Goal: Task Accomplishment & Management: Manage account settings

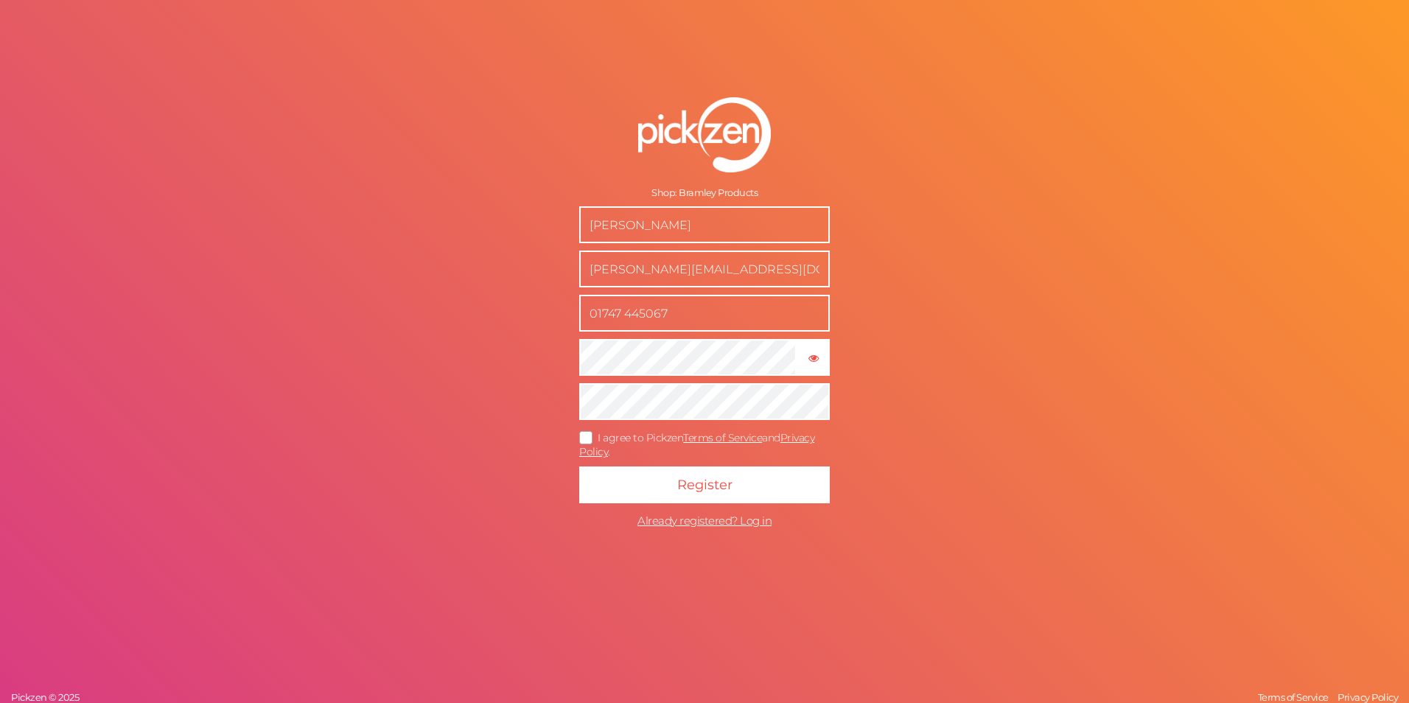
click at [628, 264] on input "chloe@bramleyproducts.co.uk" at bounding box center [704, 269] width 251 height 37
click at [617, 267] on input "chloe@bramleyproducts.co.uk" at bounding box center [704, 269] width 251 height 37
click at [898, 249] on div "Shop: Bramley Products Chloe Luxton chloe@bramleyproducts.co.uk 01747 445067 × …" at bounding box center [704, 351] width 1409 height 703
click at [619, 272] on input "chloe@bramleyproducts.co.uk" at bounding box center [704, 269] width 251 height 37
click at [607, 222] on input "Chloe Luxton" at bounding box center [704, 224] width 251 height 37
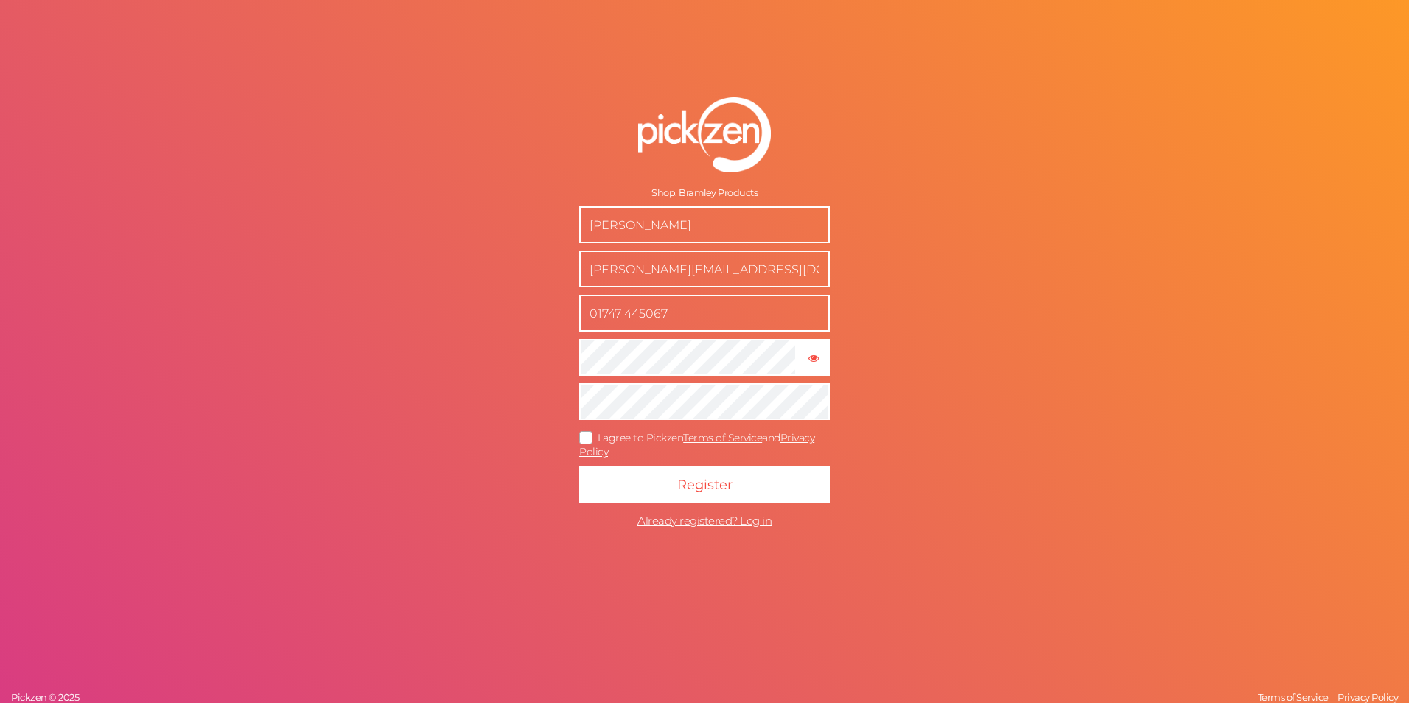
drag, startPoint x: 692, startPoint y: 225, endPoint x: 425, endPoint y: 207, distance: 267.3
click at [425, 207] on div "Shop: Bramley Products Chloe Luxton chloe@bramleyproducts.co.uk 01747 445067 × …" at bounding box center [704, 351] width 1409 height 703
click at [951, 235] on div "Shop: Bramley Products Chloe Luxton chloe@bramleyproducts.co.uk 01747 445067 × …" at bounding box center [704, 351] width 1409 height 703
drag, startPoint x: 688, startPoint y: 221, endPoint x: 445, endPoint y: 184, distance: 245.9
click at [445, 184] on div "Shop: Bramley Products Chloe Luxton chloe@bramleyproducts.co.uk 01747 445067 × …" at bounding box center [704, 351] width 1409 height 703
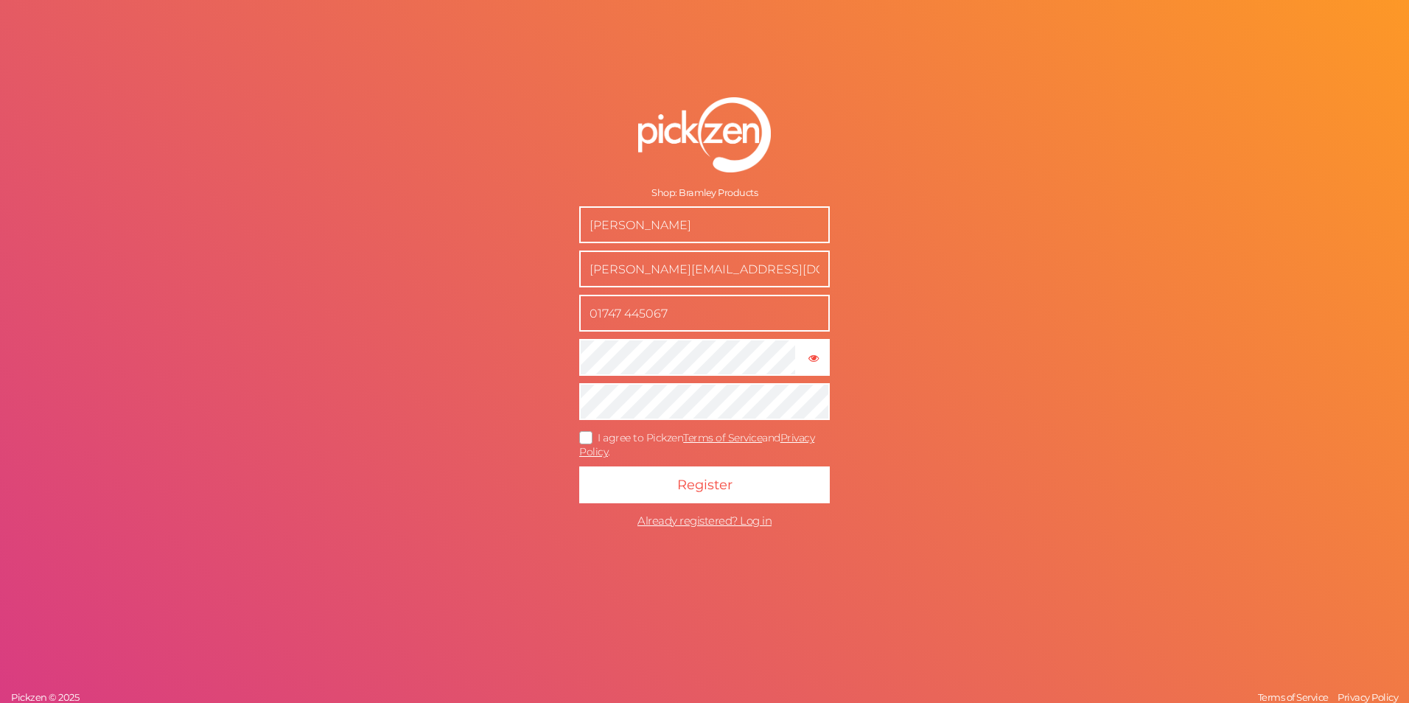
type input "Lizzie Sloman-Brown"
drag, startPoint x: 623, startPoint y: 259, endPoint x: 617, endPoint y: 265, distance: 8.4
click at [623, 259] on input "chloe@bramleyproducts.co.uk" at bounding box center [704, 269] width 251 height 37
drag, startPoint x: 620, startPoint y: 268, endPoint x: 531, endPoint y: 263, distance: 89.3
click at [531, 264] on form "Shop: Bramley Products Lizzie Sloman-Brown chloe@bramleyproducts.co.uk 01747 44…" at bounding box center [704, 316] width 368 height 497
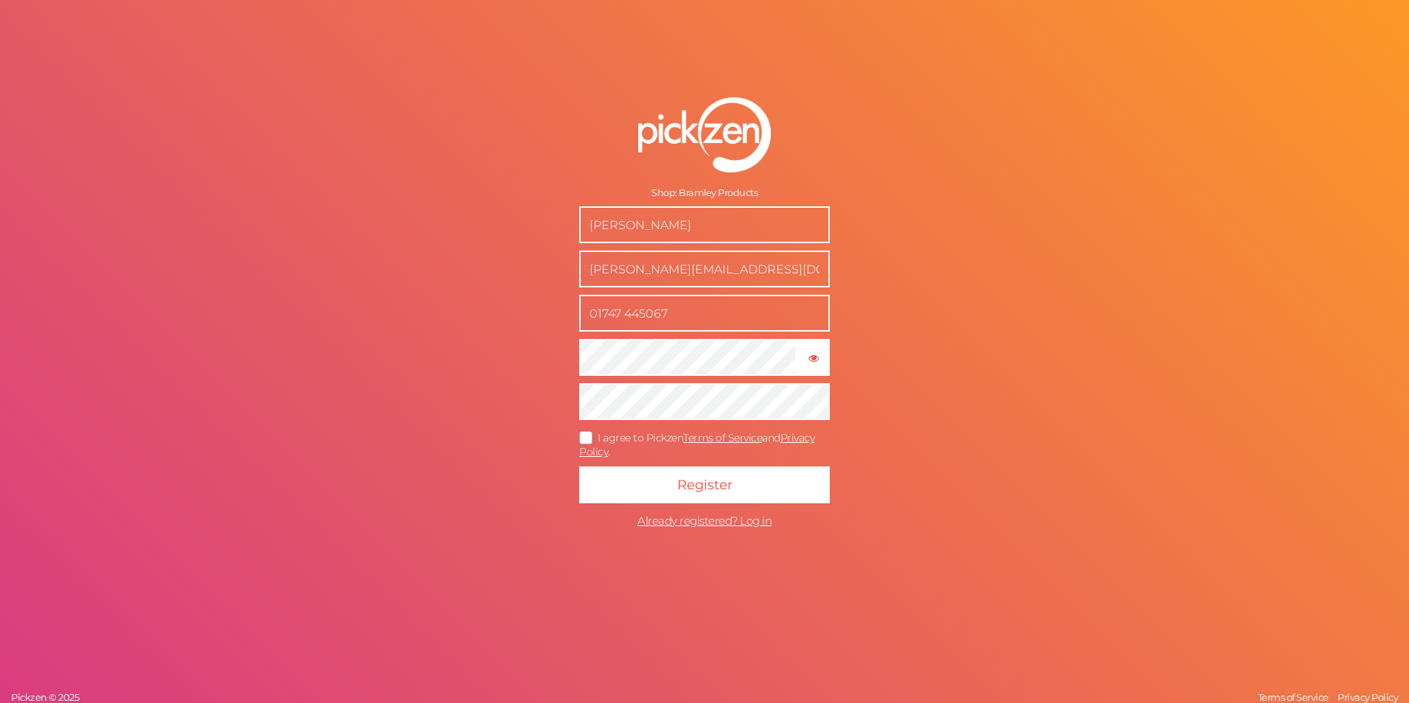
type input "[PERSON_NAME][EMAIL_ADDRESS][DOMAIN_NAME]"
click at [688, 310] on input "01747 445067" at bounding box center [704, 313] width 251 height 37
drag, startPoint x: 688, startPoint y: 310, endPoint x: 567, endPoint y: 312, distance: 121.6
click at [567, 312] on form "Shop: Bramley Products Lizzie Sloman-Brown lizzie@bramleyproducts.co.uk 01747 4…" at bounding box center [704, 316] width 368 height 497
type input "07753819874"
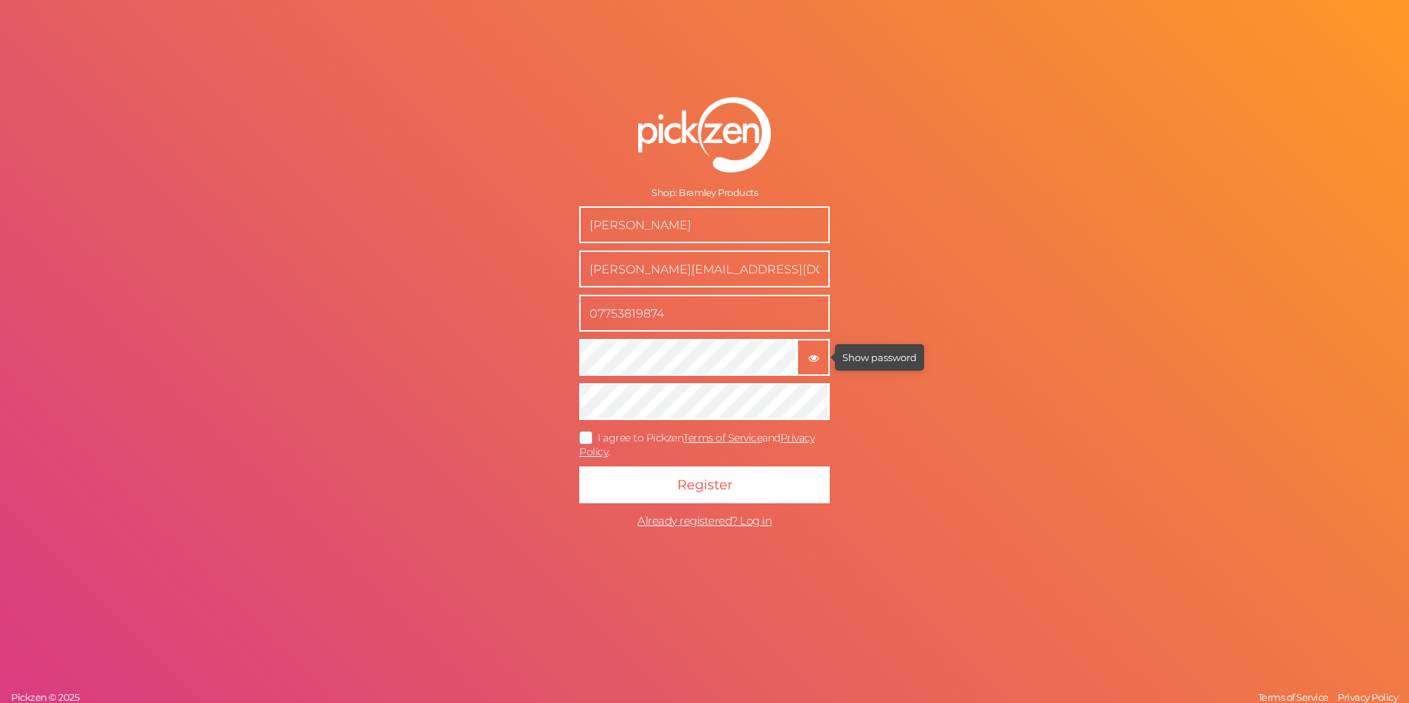
click at [809, 357] on icon "button" at bounding box center [813, 358] width 10 height 10
click at [805, 362] on tooltip "× Hide password" at bounding box center [813, 356] width 30 height 11
click at [584, 435] on icon at bounding box center [587, 437] width 24 height 8
click at [0, 0] on input "I agree to Pickzen Terms of Service and Privacy Policy ." at bounding box center [0, 0] width 0 height 0
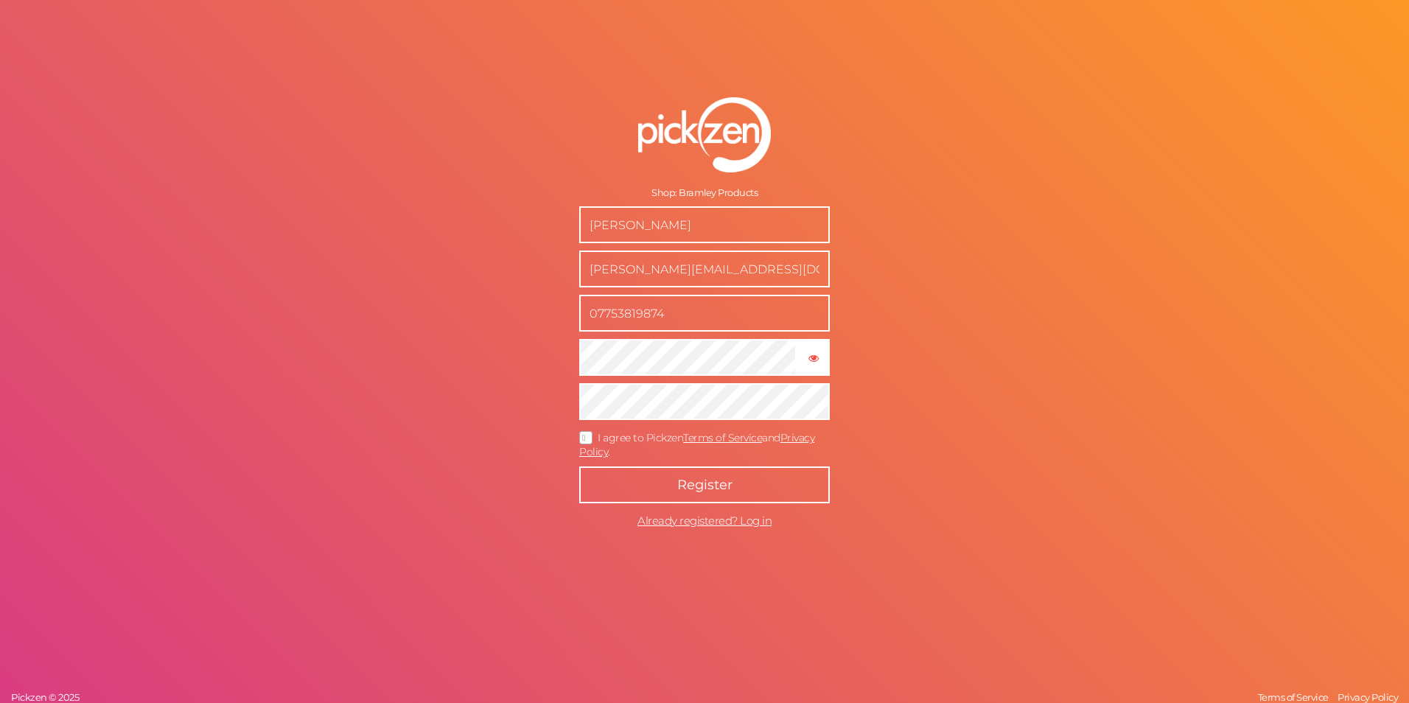
click at [743, 495] on button "Register" at bounding box center [704, 484] width 251 height 37
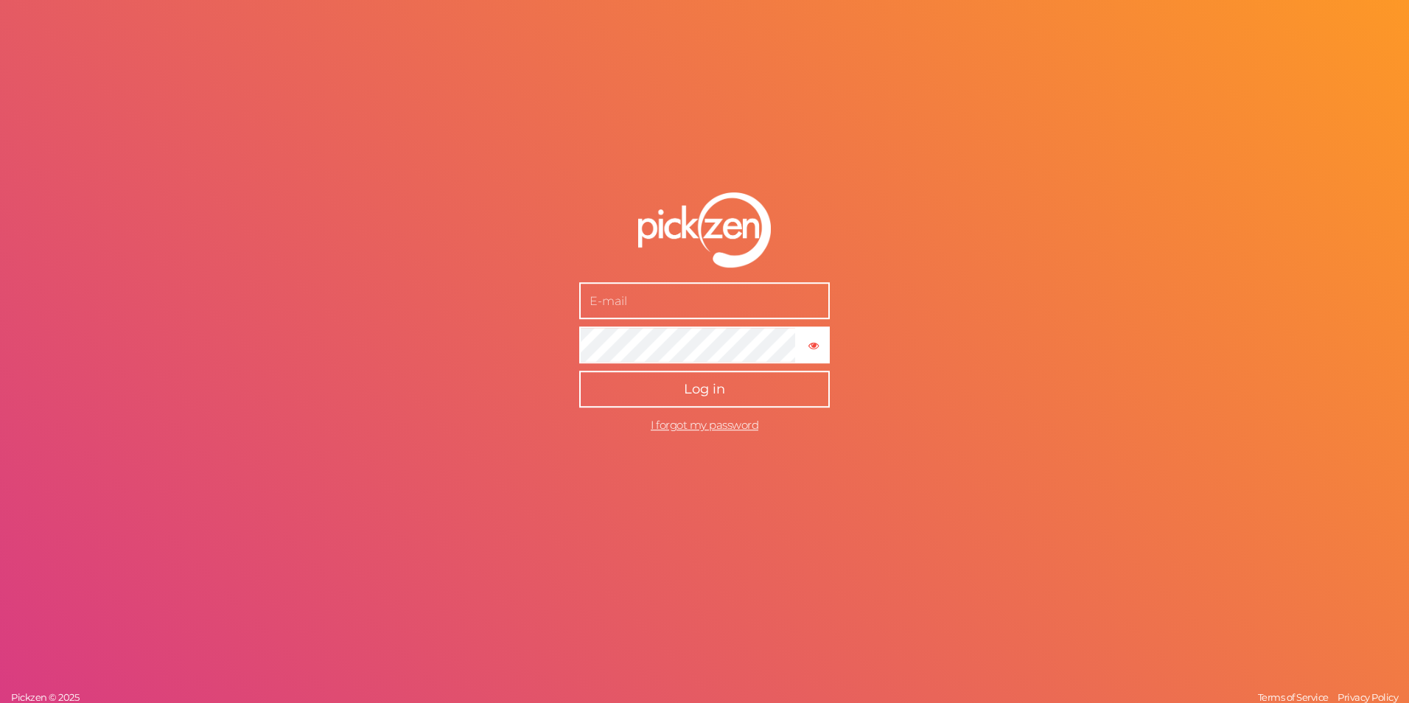
type input "[PERSON_NAME][EMAIL_ADDRESS][DOMAIN_NAME]"
click at [676, 394] on button "Log in" at bounding box center [704, 389] width 251 height 37
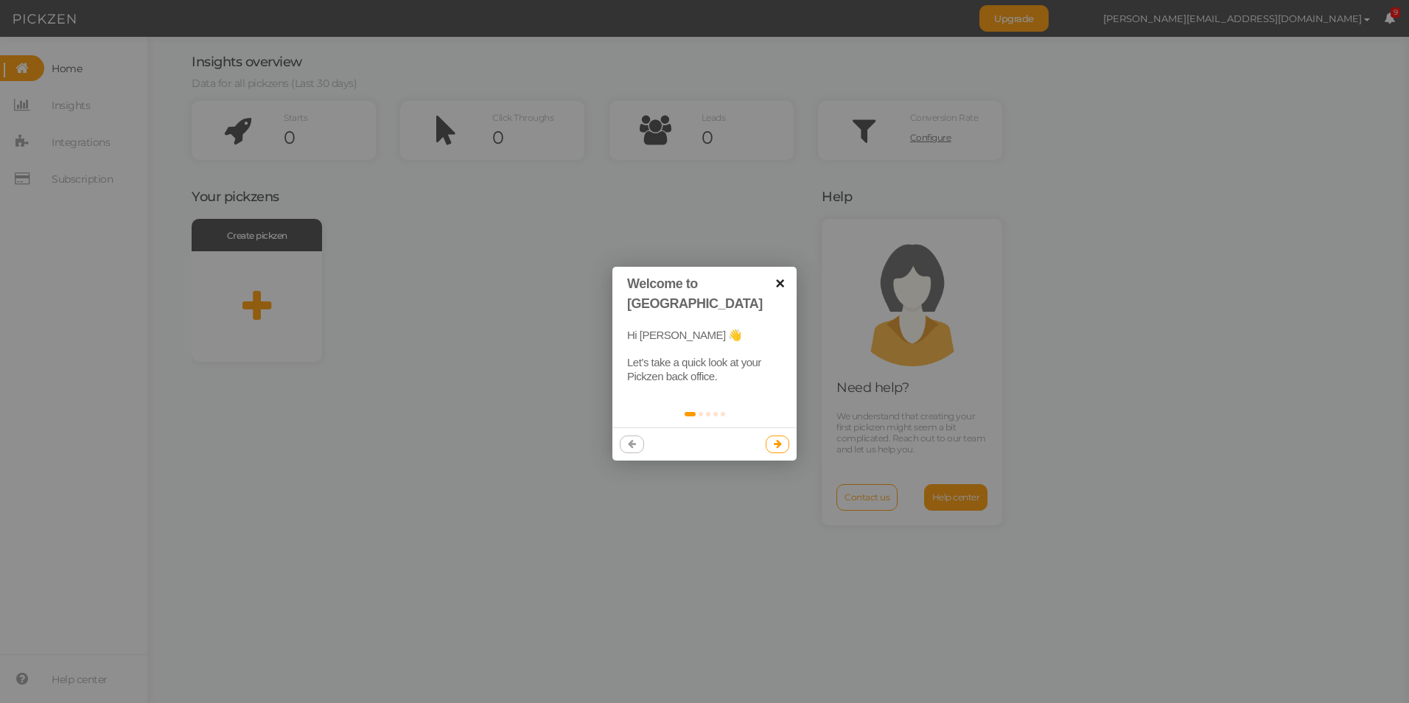
click at [780, 284] on link "×" at bounding box center [779, 283] width 33 height 33
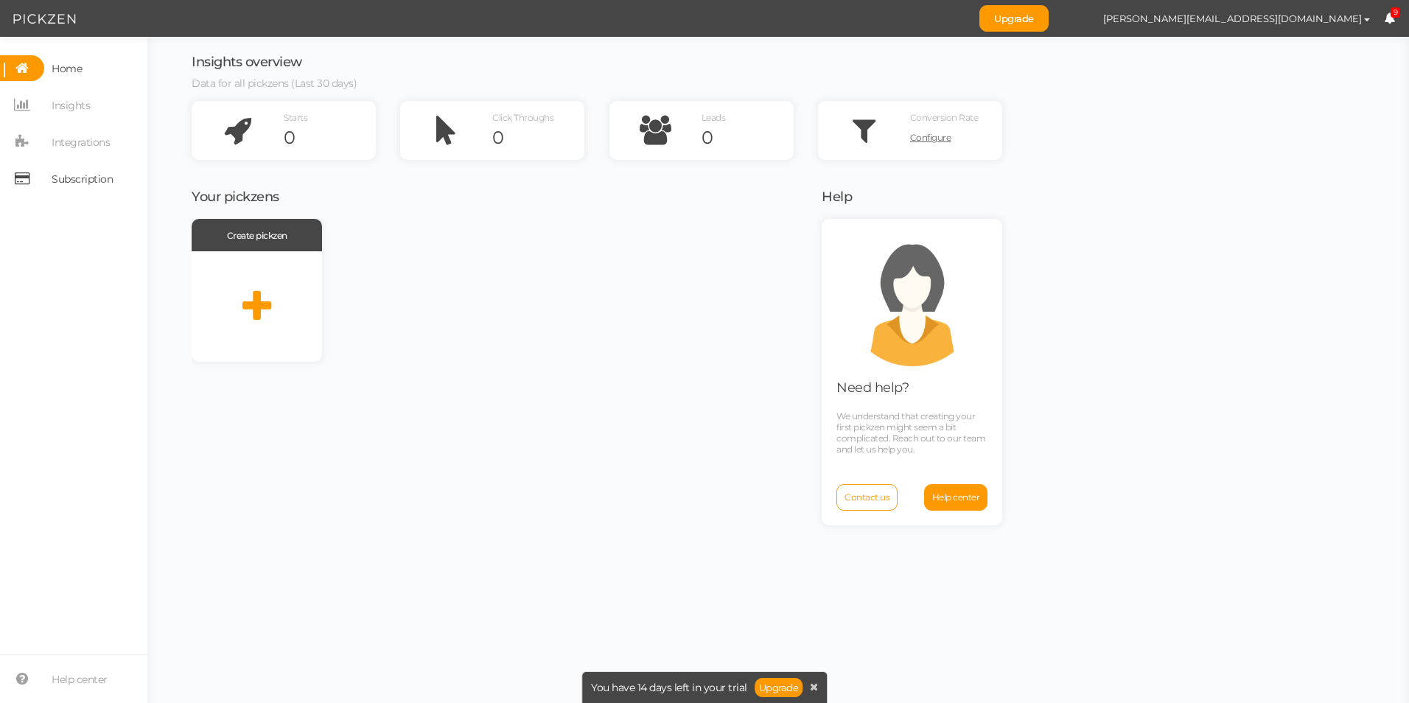
click at [80, 180] on span "Subscription" at bounding box center [82, 179] width 61 height 24
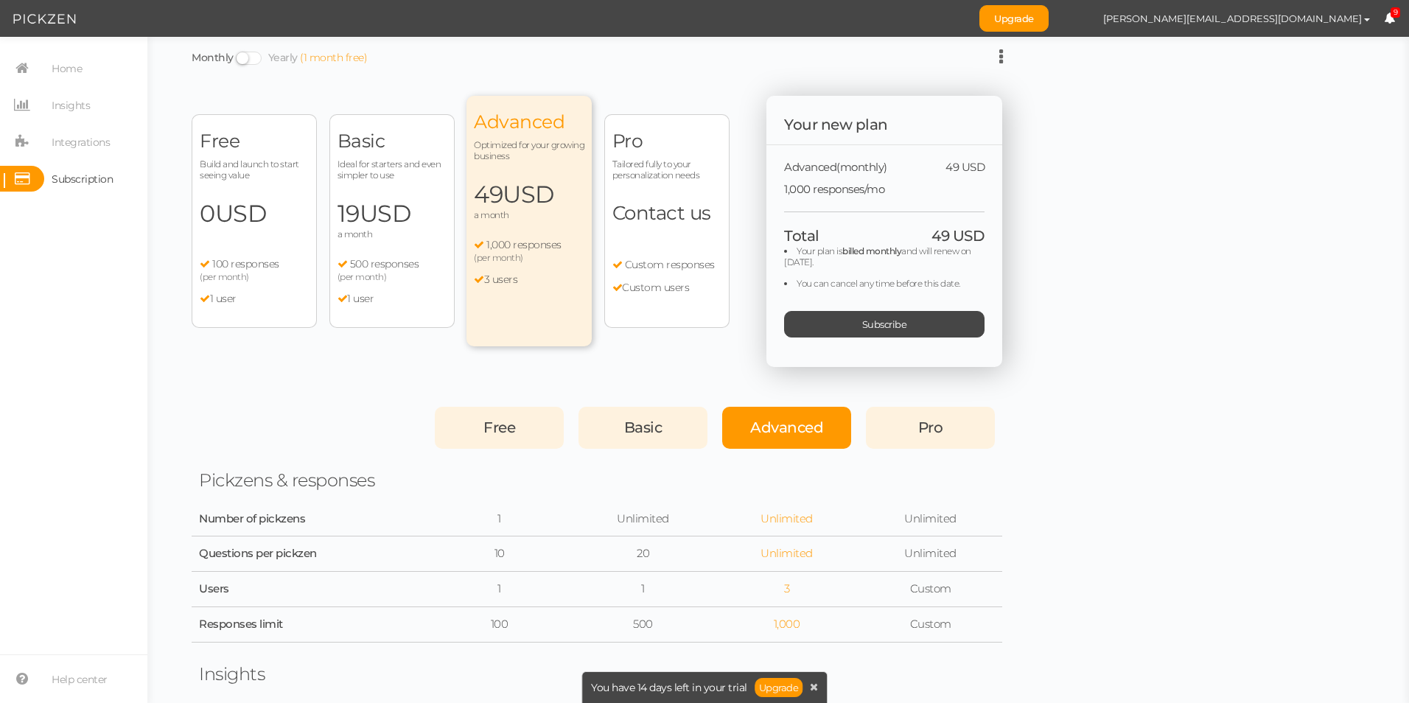
click at [401, 274] on div "(per month)" at bounding box center [391, 276] width 109 height 11
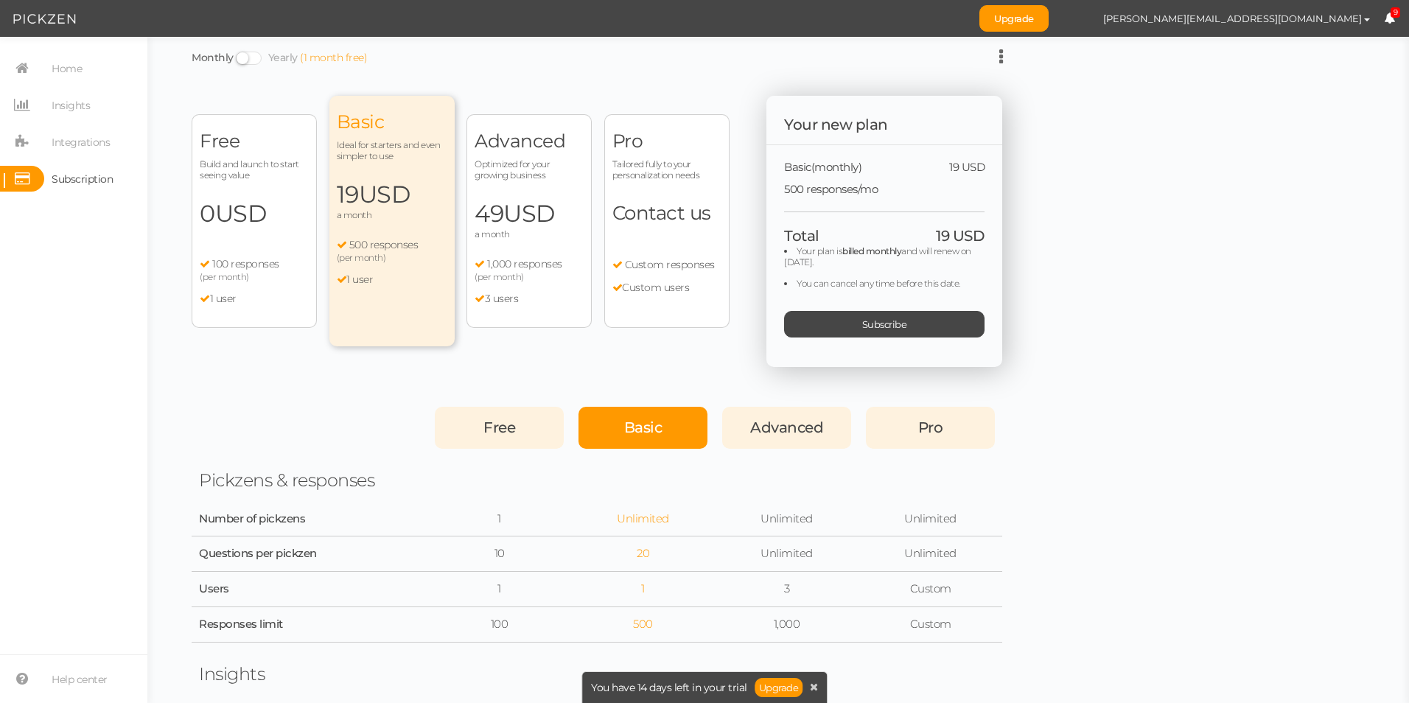
click at [237, 58] on span at bounding box center [249, 58] width 26 height 13
click at [0, 0] on input "Monthly Yearly (1 month free)" at bounding box center [0, 0] width 0 height 0
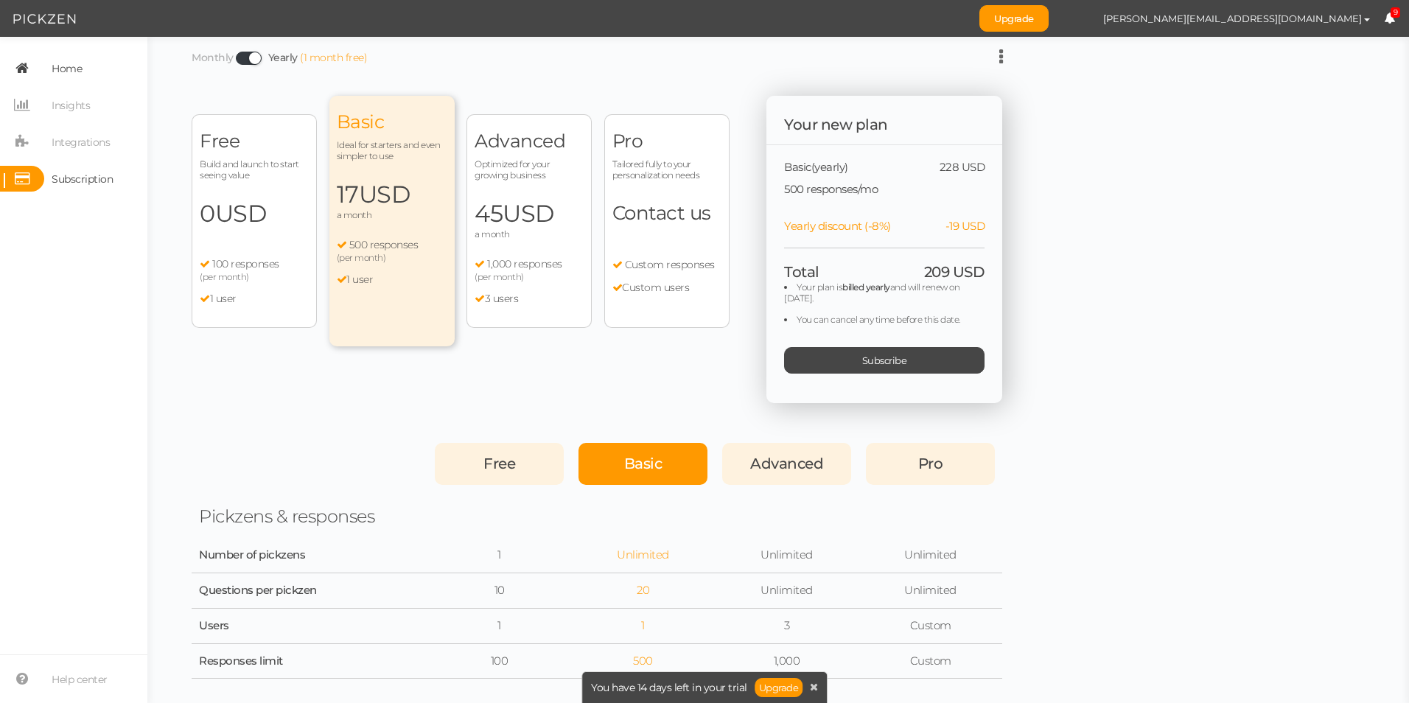
click at [49, 70] on span "Home" at bounding box center [63, 68] width 38 height 26
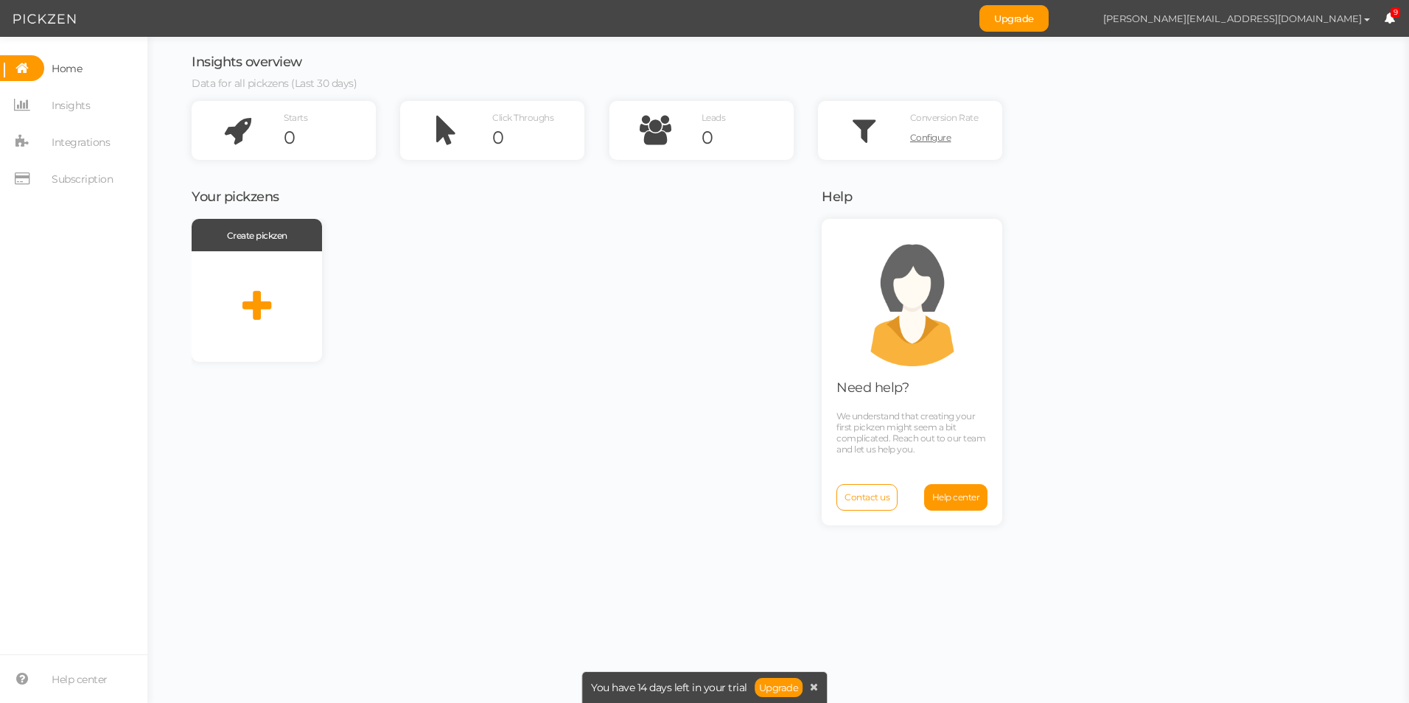
click at [1329, 25] on button "lizzie@bramleyproducts.co.uk" at bounding box center [1236, 18] width 295 height 25
click at [1317, 49] on span "Preferences" at bounding box center [1321, 44] width 49 height 11
select select "Europe/London"
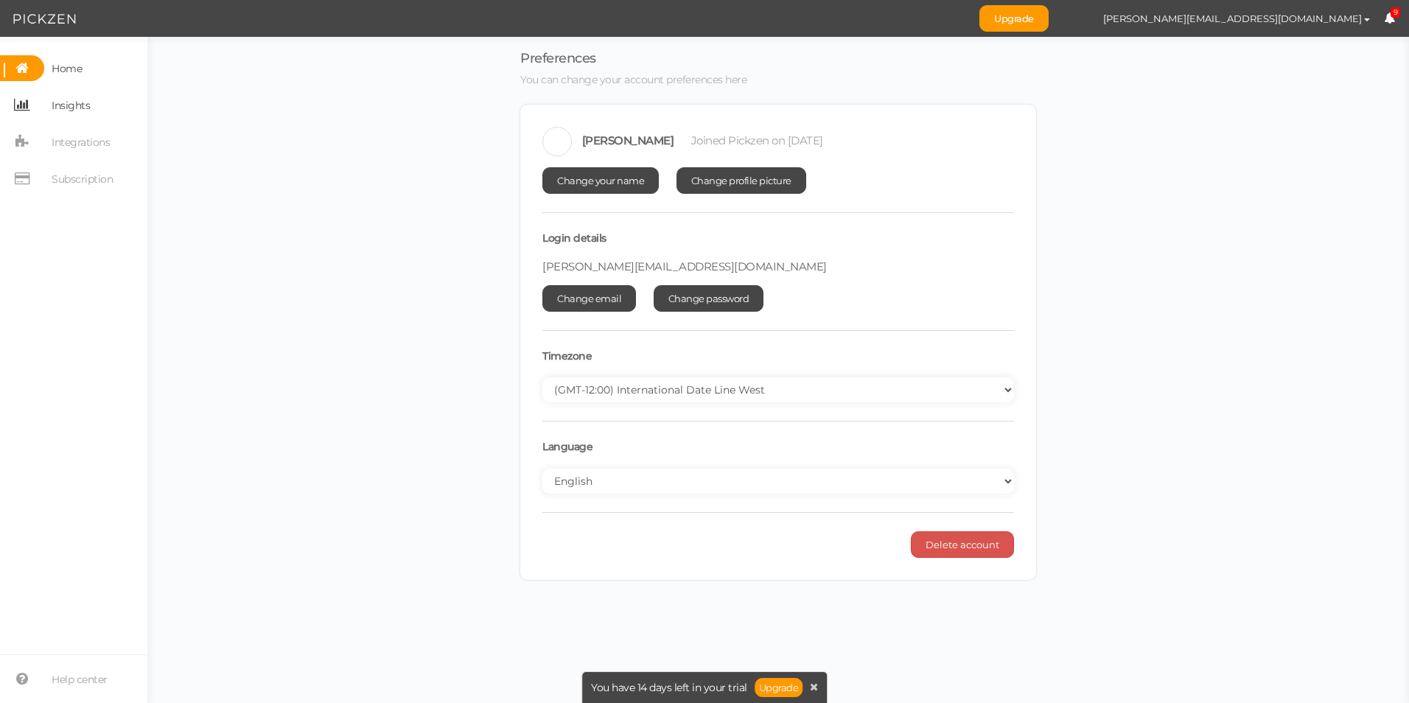
click at [87, 108] on span "Insights" at bounding box center [71, 106] width 38 height 24
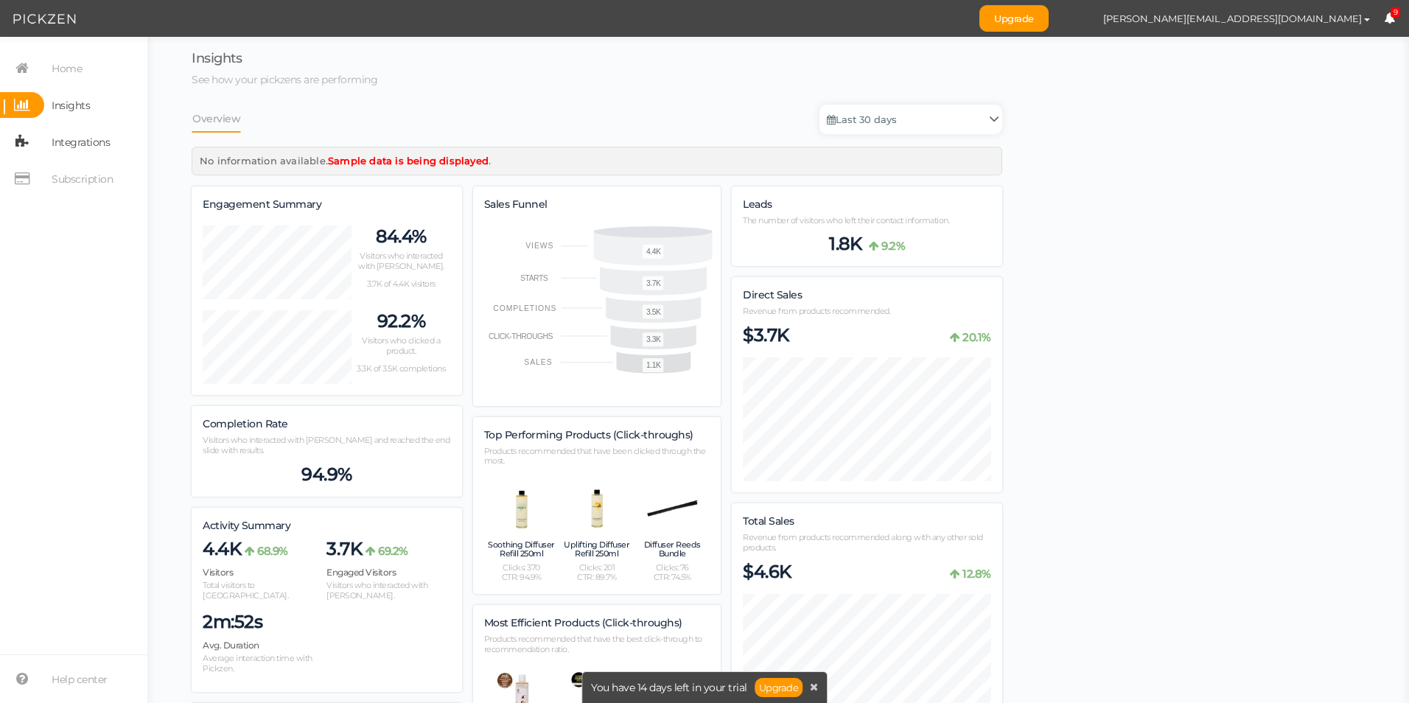
click at [86, 143] on span "Integrations" at bounding box center [81, 142] width 58 height 24
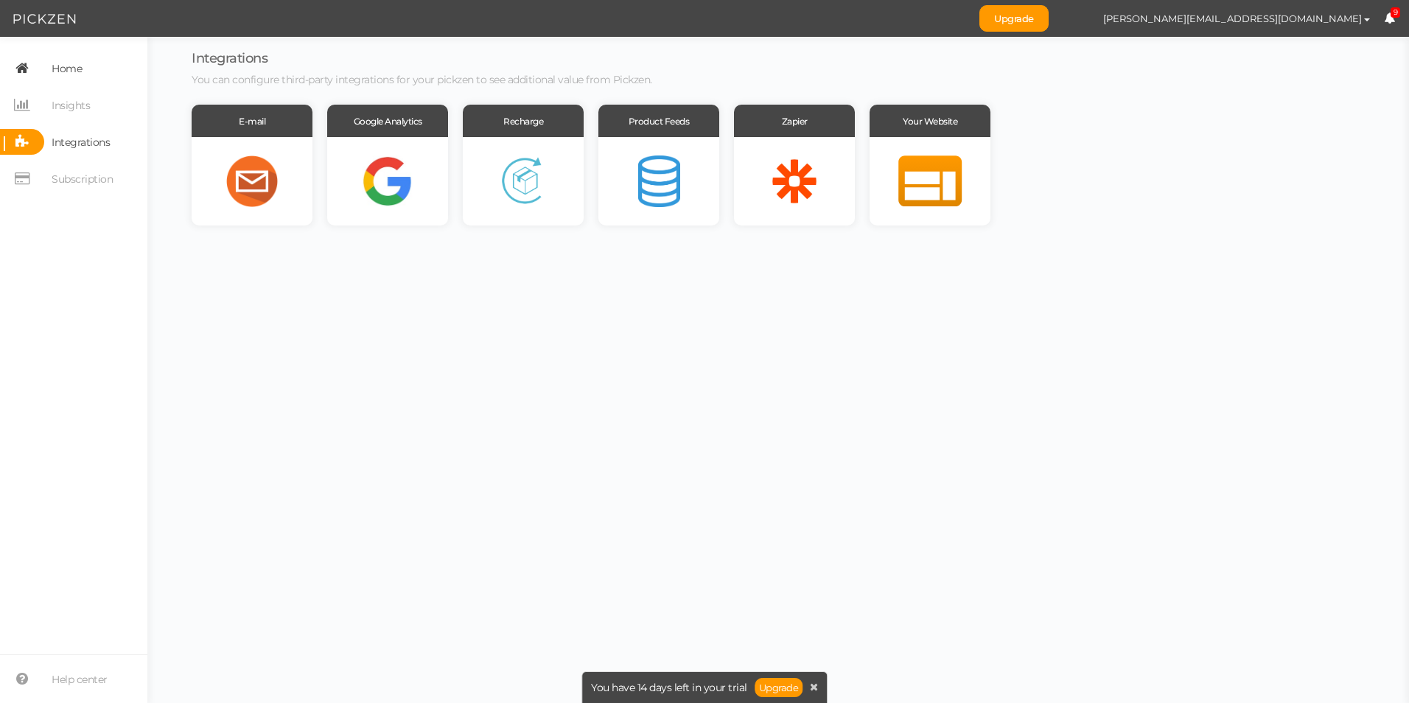
click at [78, 179] on span "Subscription" at bounding box center [82, 179] width 61 height 24
click at [80, 177] on span "Subscription" at bounding box center [82, 179] width 61 height 24
click at [61, 64] on span "Home" at bounding box center [67, 69] width 30 height 24
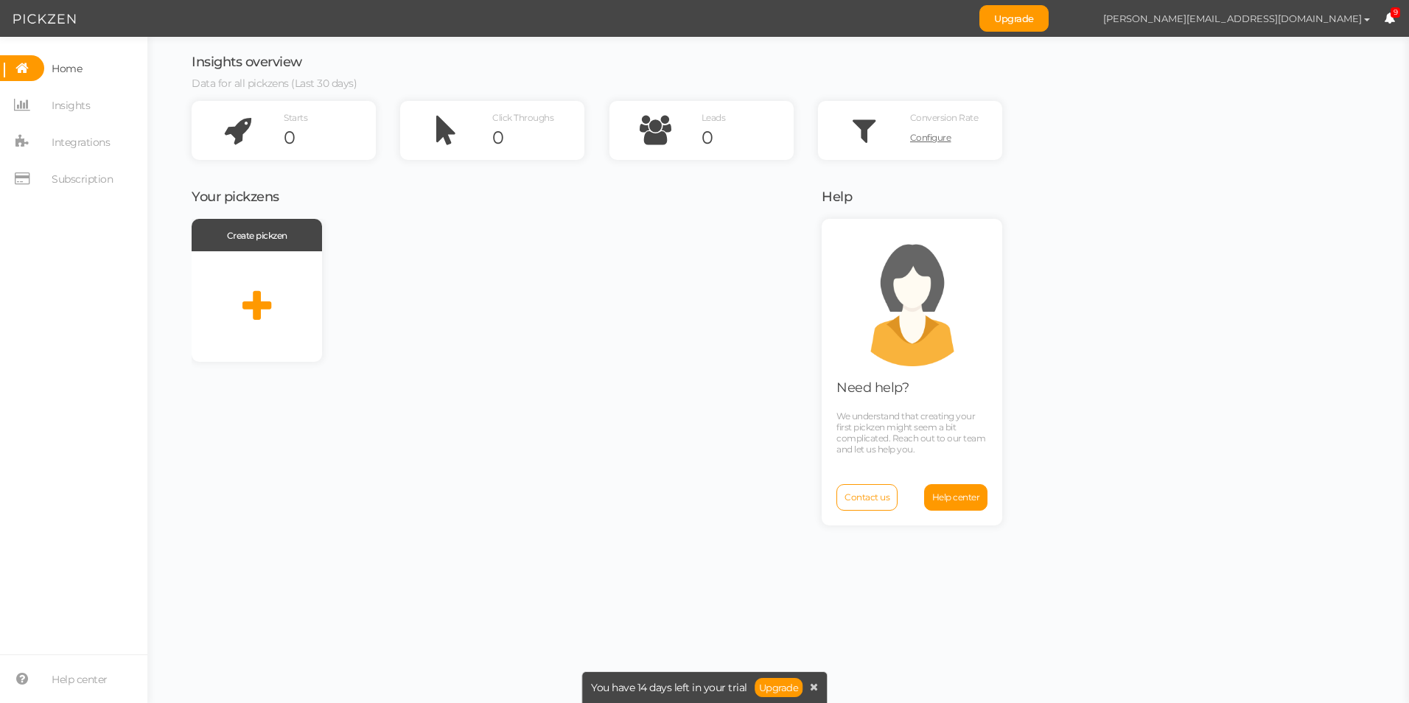
click at [1350, 18] on span "[PERSON_NAME][EMAIL_ADDRESS][DOMAIN_NAME]" at bounding box center [1232, 19] width 259 height 12
click at [1389, 21] on icon at bounding box center [1389, 18] width 11 height 11
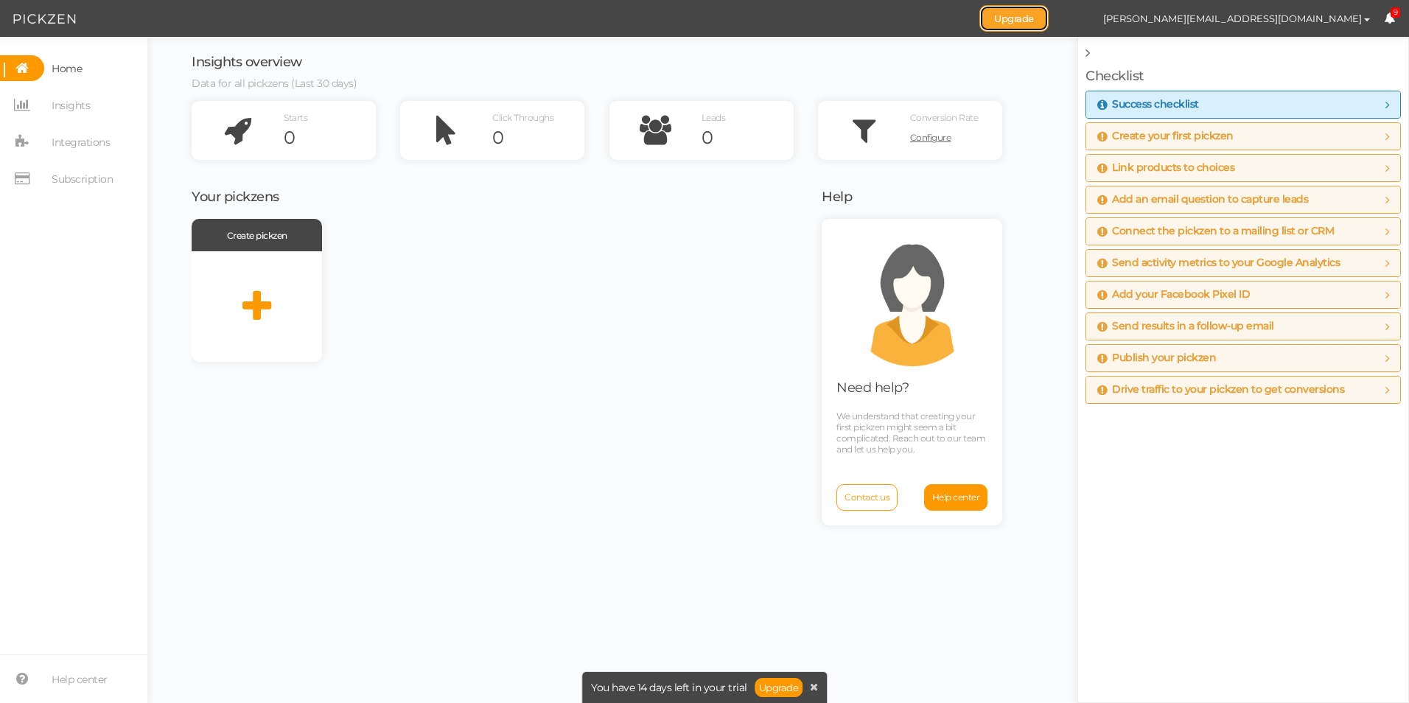
click at [1048, 21] on link "Upgrade" at bounding box center [1013, 18] width 69 height 27
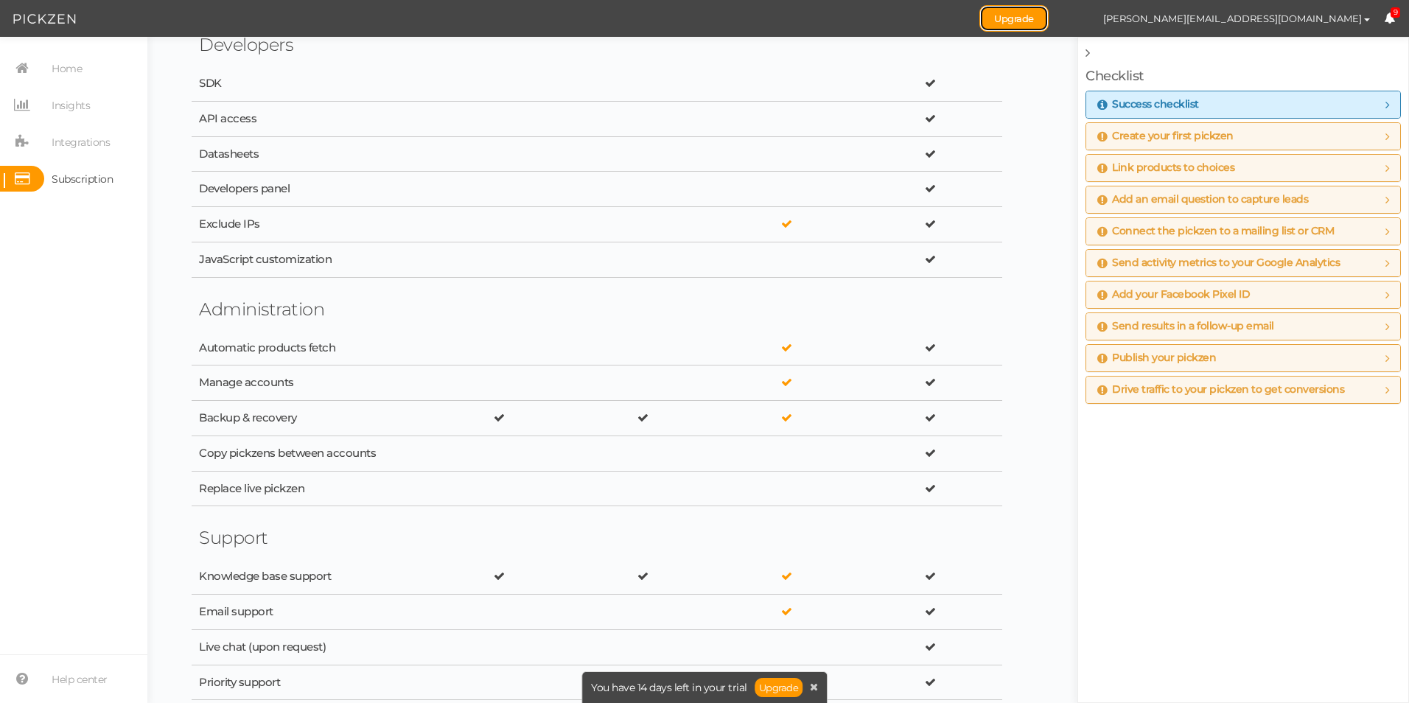
scroll to position [2427, 0]
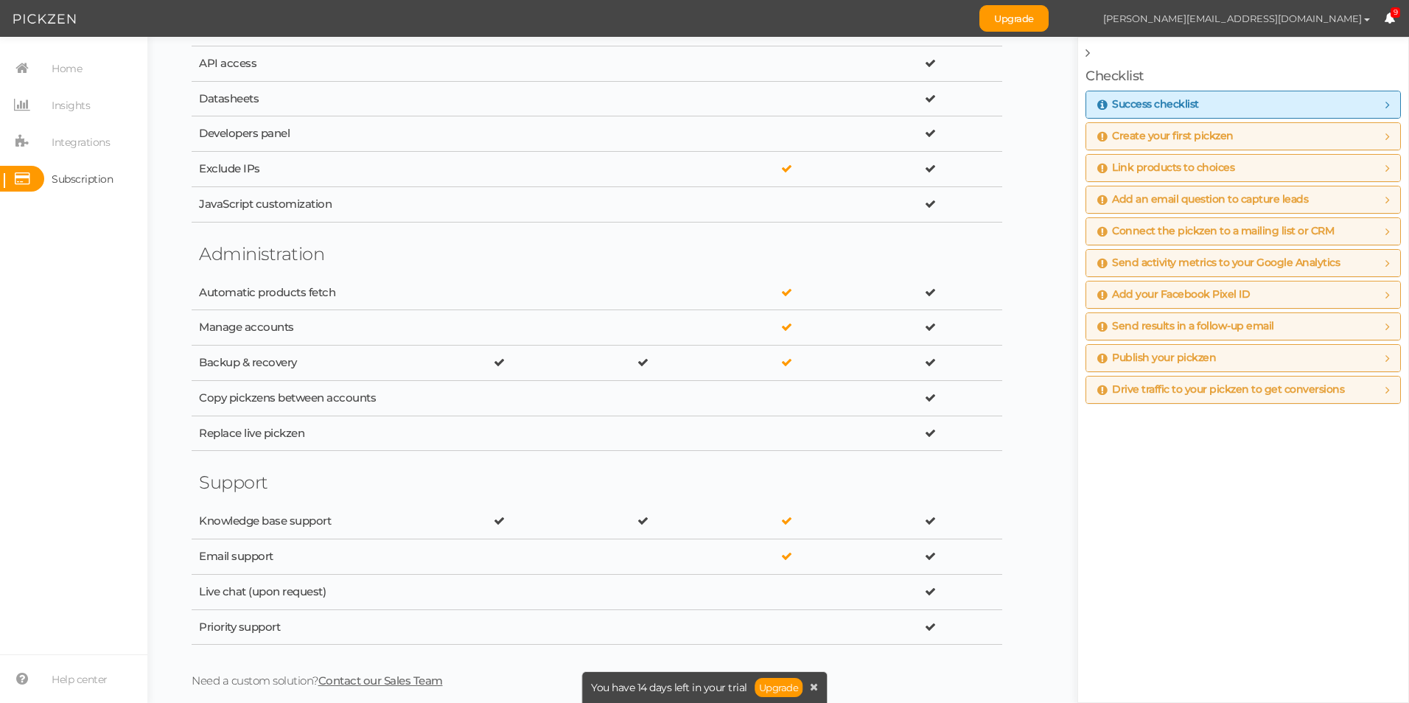
click at [1345, 16] on span "[PERSON_NAME][EMAIL_ADDRESS][DOMAIN_NAME]" at bounding box center [1232, 19] width 259 height 12
click at [1316, 47] on span "Preferences" at bounding box center [1321, 44] width 49 height 11
select select "Europe/London"
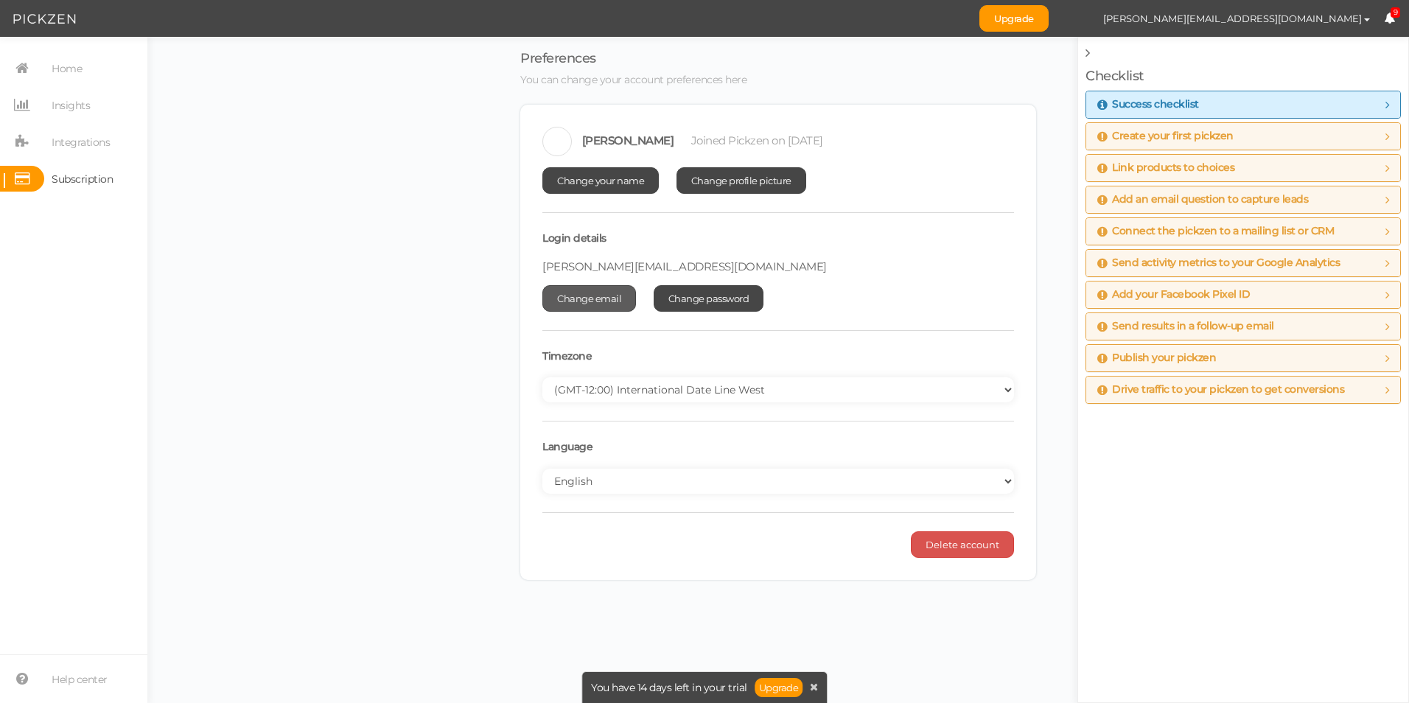
click at [614, 299] on span "Change email" at bounding box center [589, 298] width 64 height 12
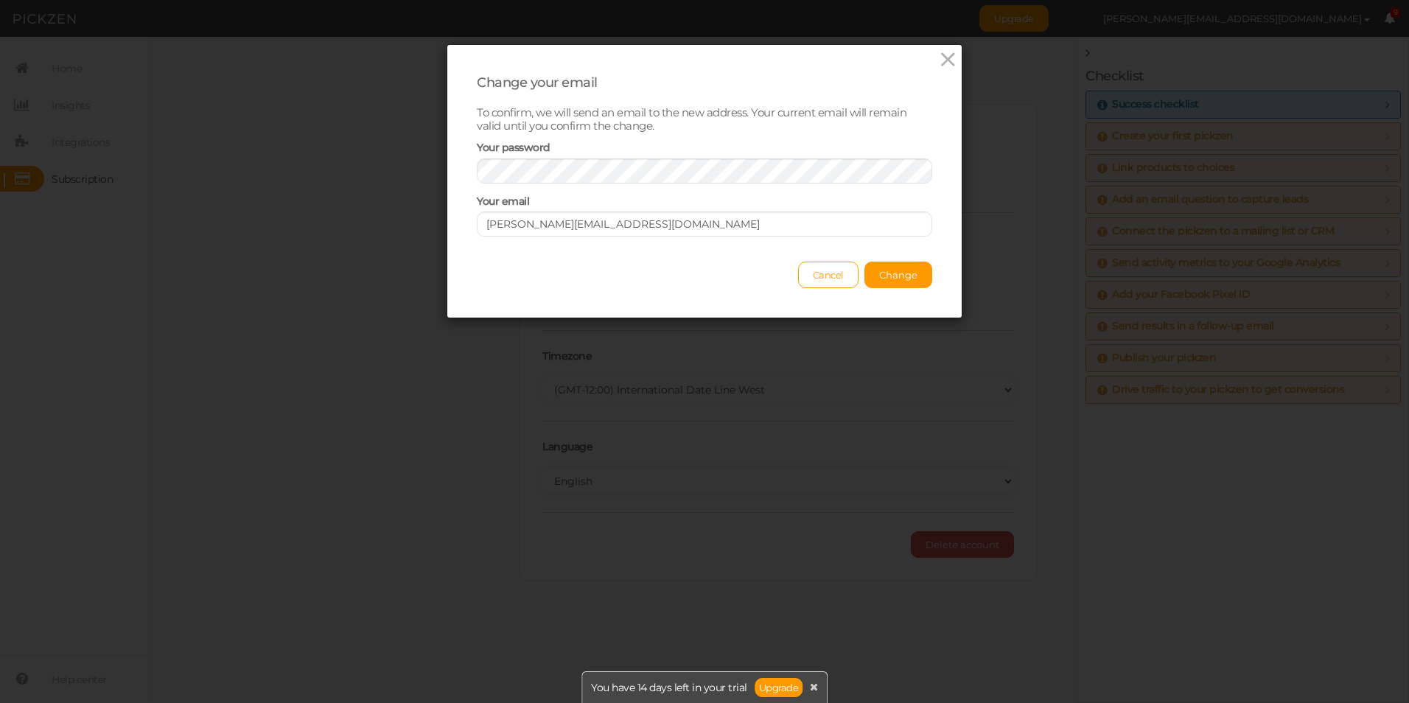
click at [569, 203] on div "Your email lizzie@bramleyproducts.co.uk" at bounding box center [704, 216] width 455 height 43
click at [615, 228] on input "[PERSON_NAME][EMAIL_ADDRESS][DOMAIN_NAME]" at bounding box center [704, 223] width 455 height 25
drag, startPoint x: 618, startPoint y: 224, endPoint x: 718, endPoint y: 222, distance: 100.2
click at [718, 222] on input "[PERSON_NAME][EMAIL_ADDRESS][DOMAIN_NAME]" at bounding box center [704, 223] width 455 height 25
click at [656, 224] on input "lizzie@bramleyproducts.com" at bounding box center [704, 223] width 455 height 25
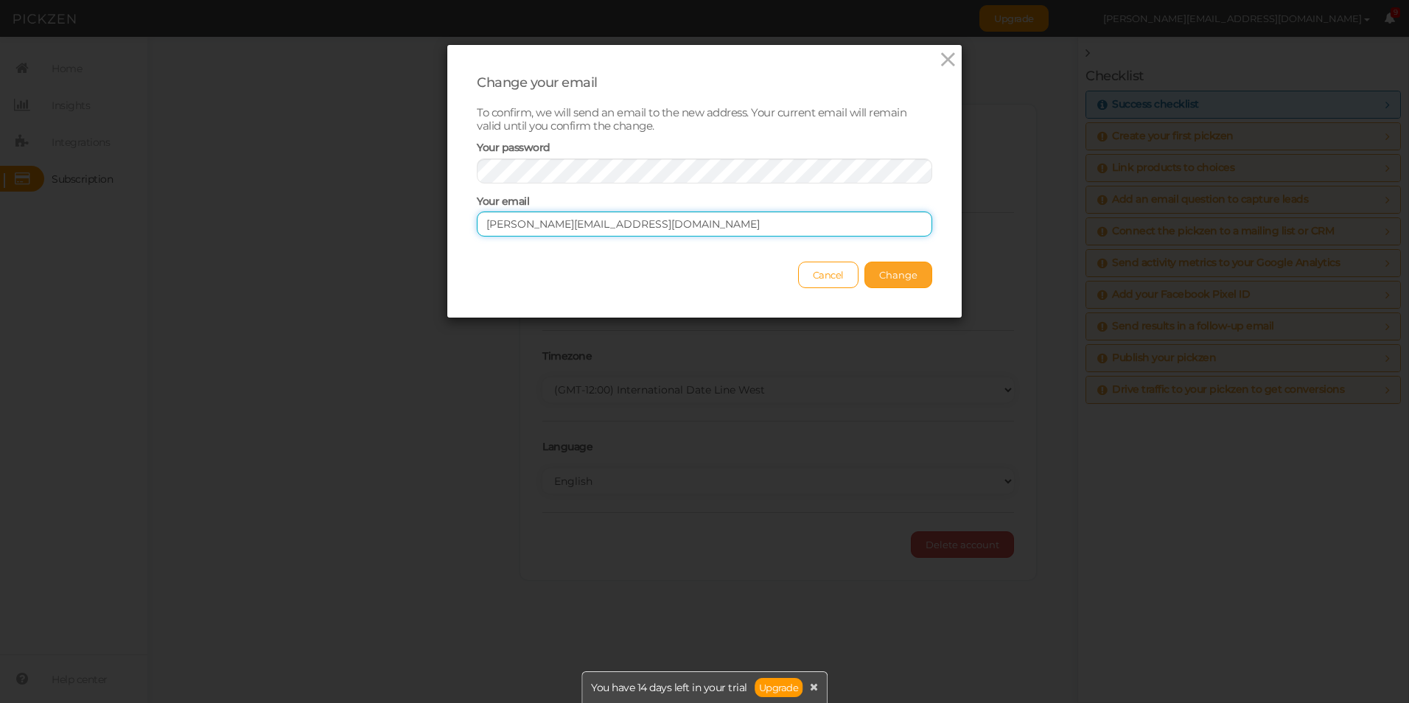
type input "lizzie@bramleyproducts.com"
click at [894, 269] on span "Change" at bounding box center [898, 275] width 38 height 12
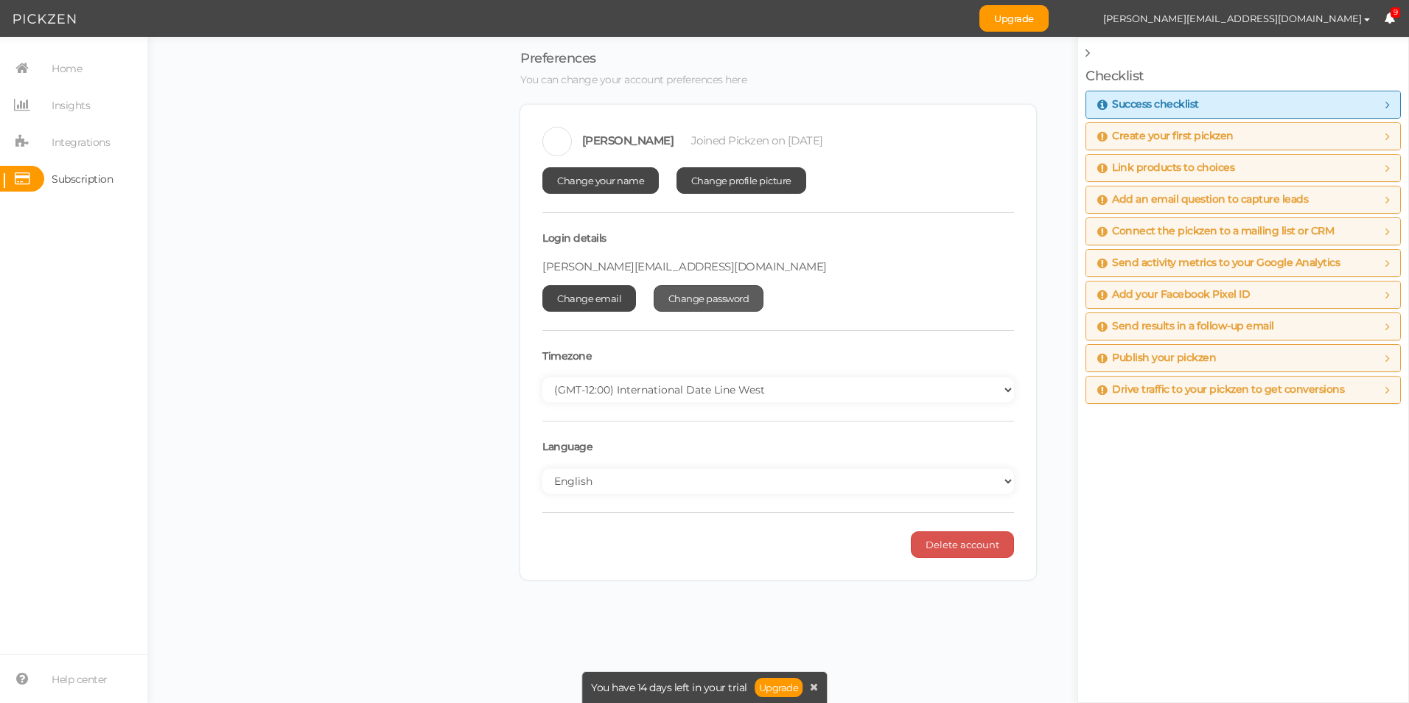
click at [718, 297] on span "Change password" at bounding box center [708, 298] width 81 height 12
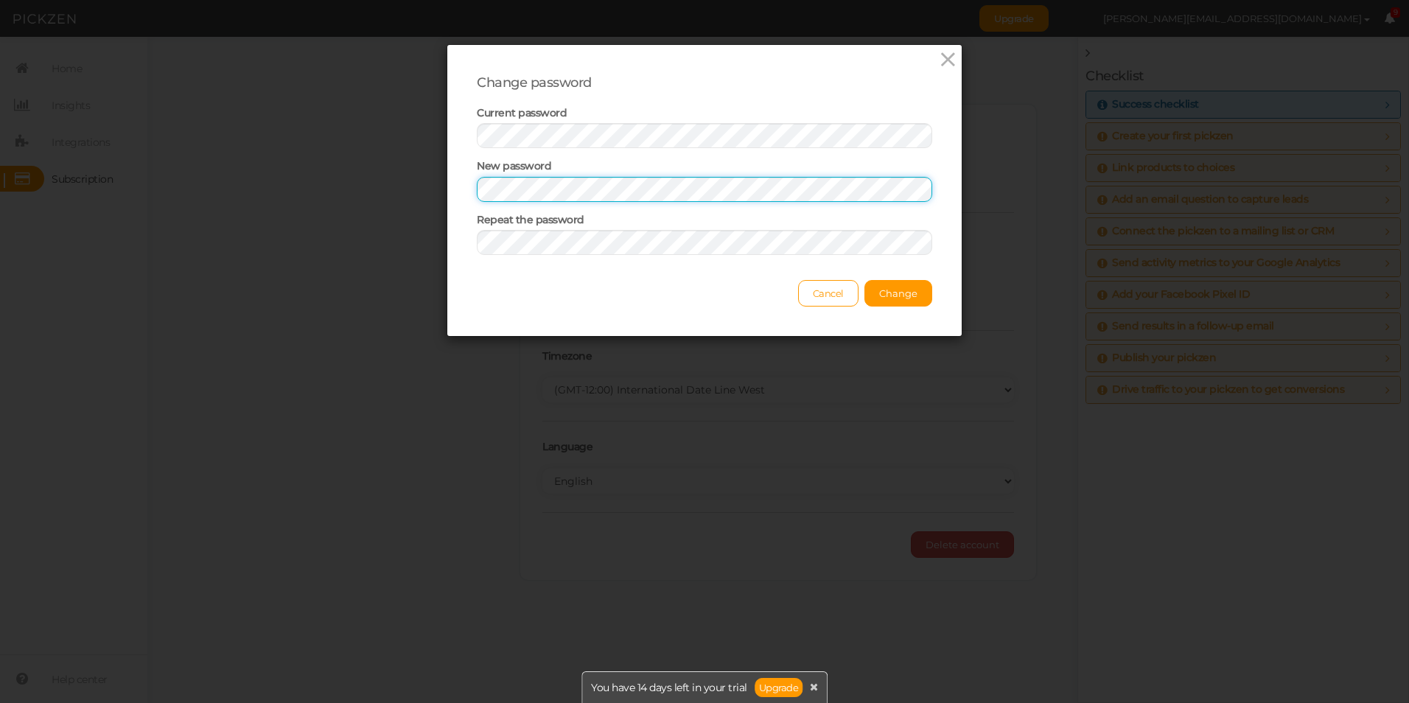
click at [421, 186] on div "Change password Current password New password Repeat the password Cancel Change" at bounding box center [704, 351] width 1409 height 703
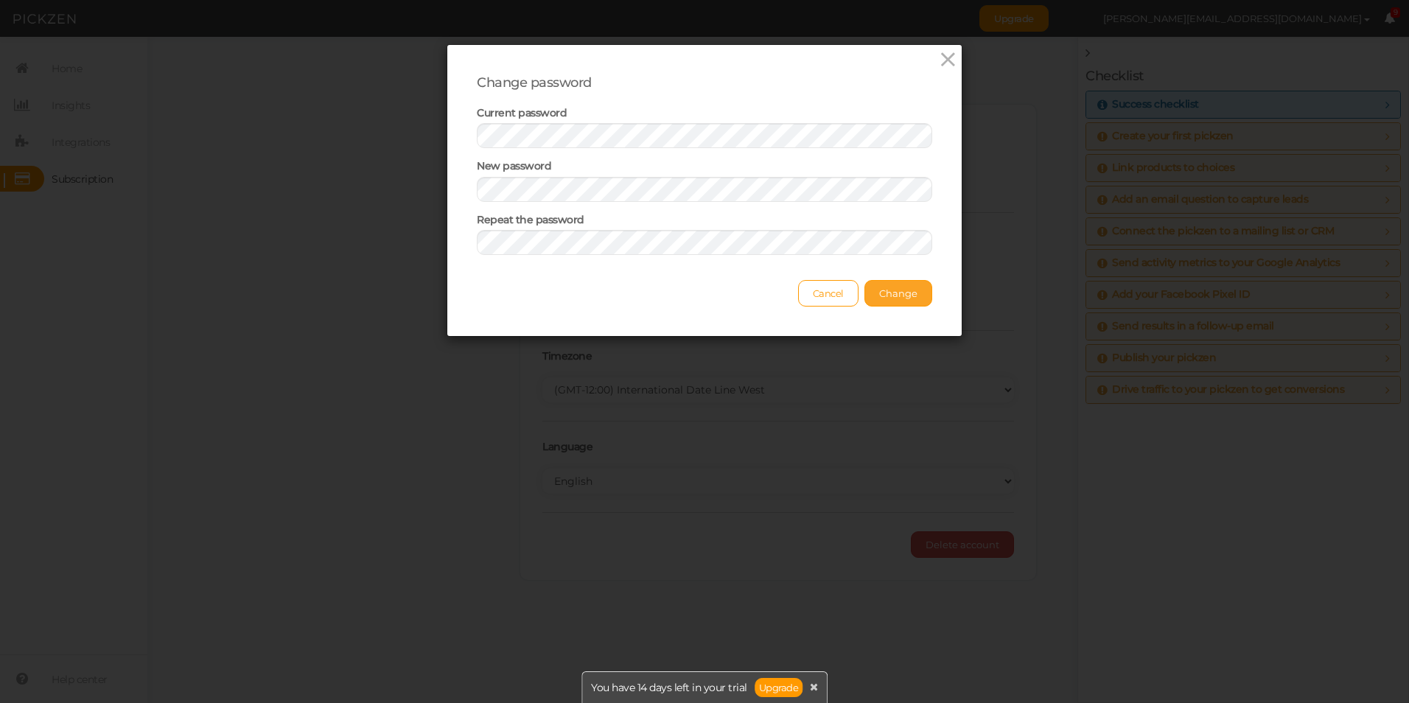
click at [879, 294] on span "Change" at bounding box center [898, 293] width 38 height 12
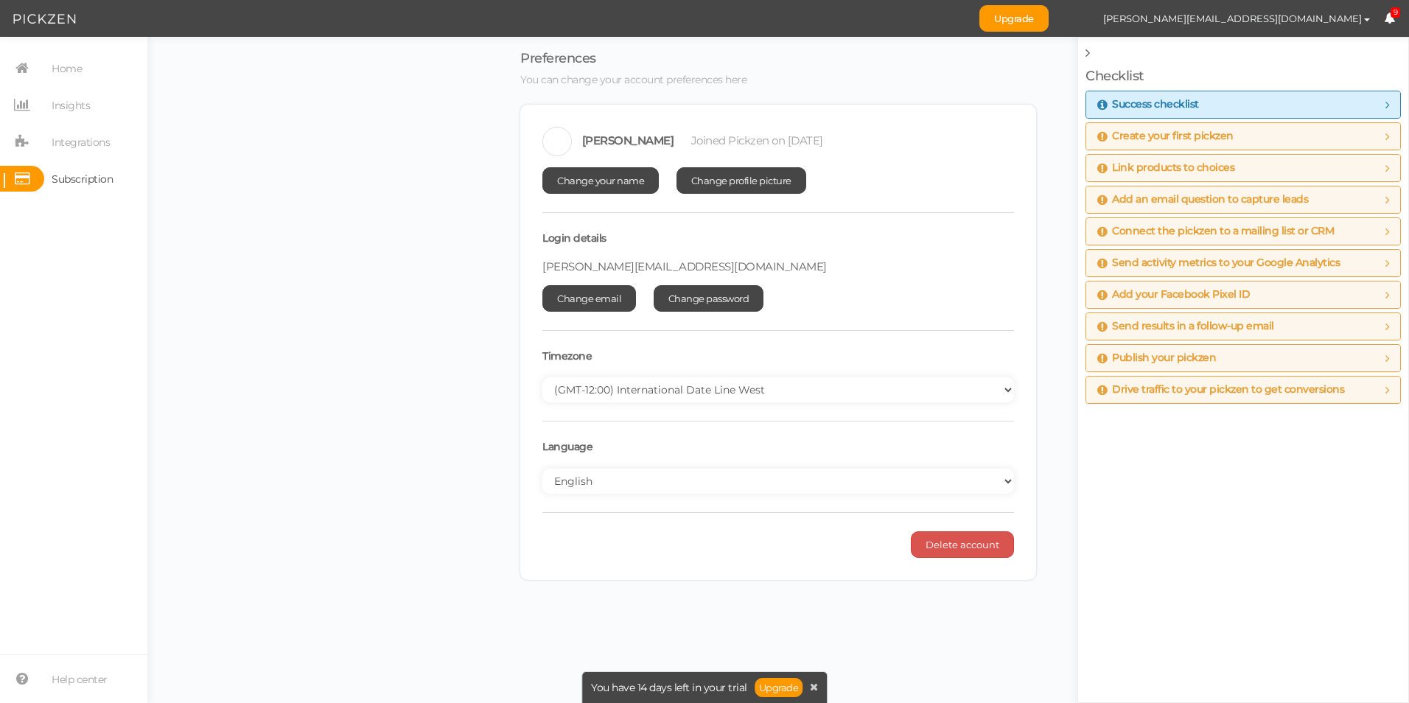
click at [60, 24] on img at bounding box center [44, 19] width 63 height 18
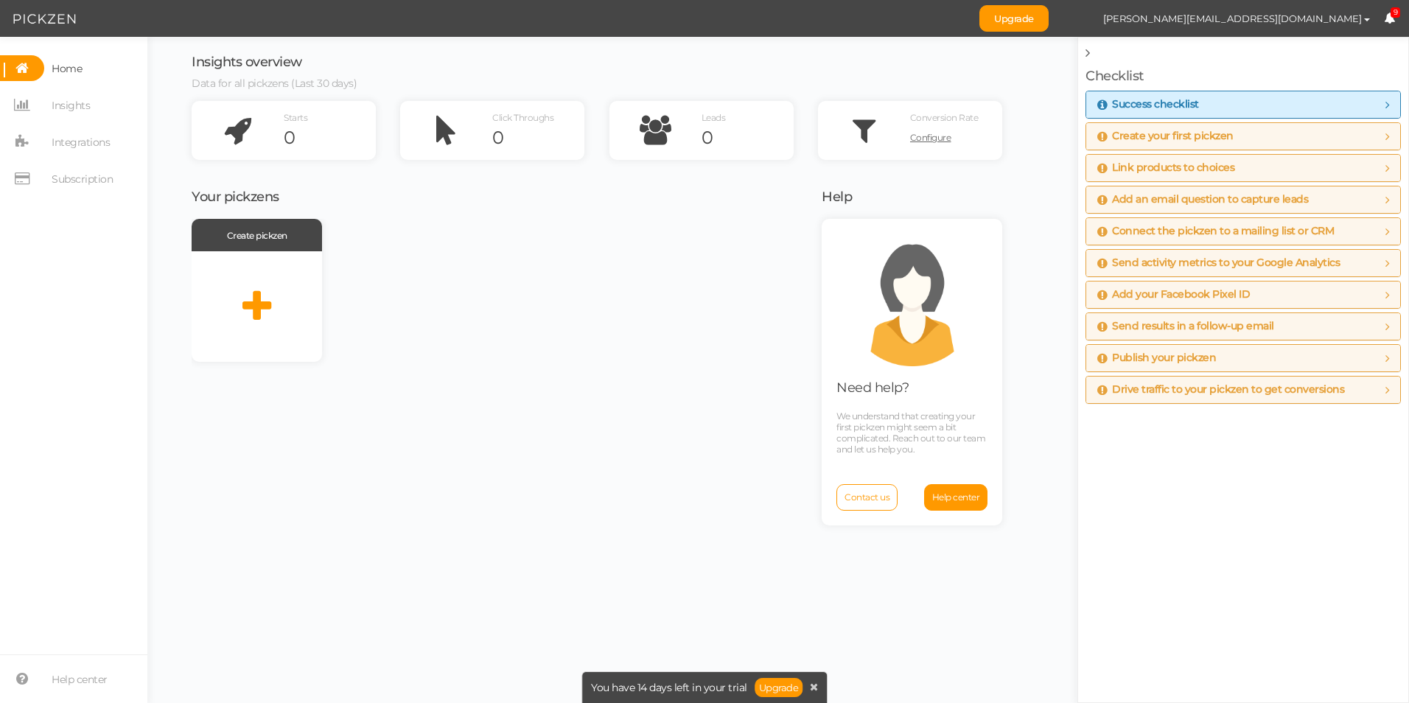
click at [1168, 132] on span "Create your first pickzen" at bounding box center [1165, 136] width 136 height 12
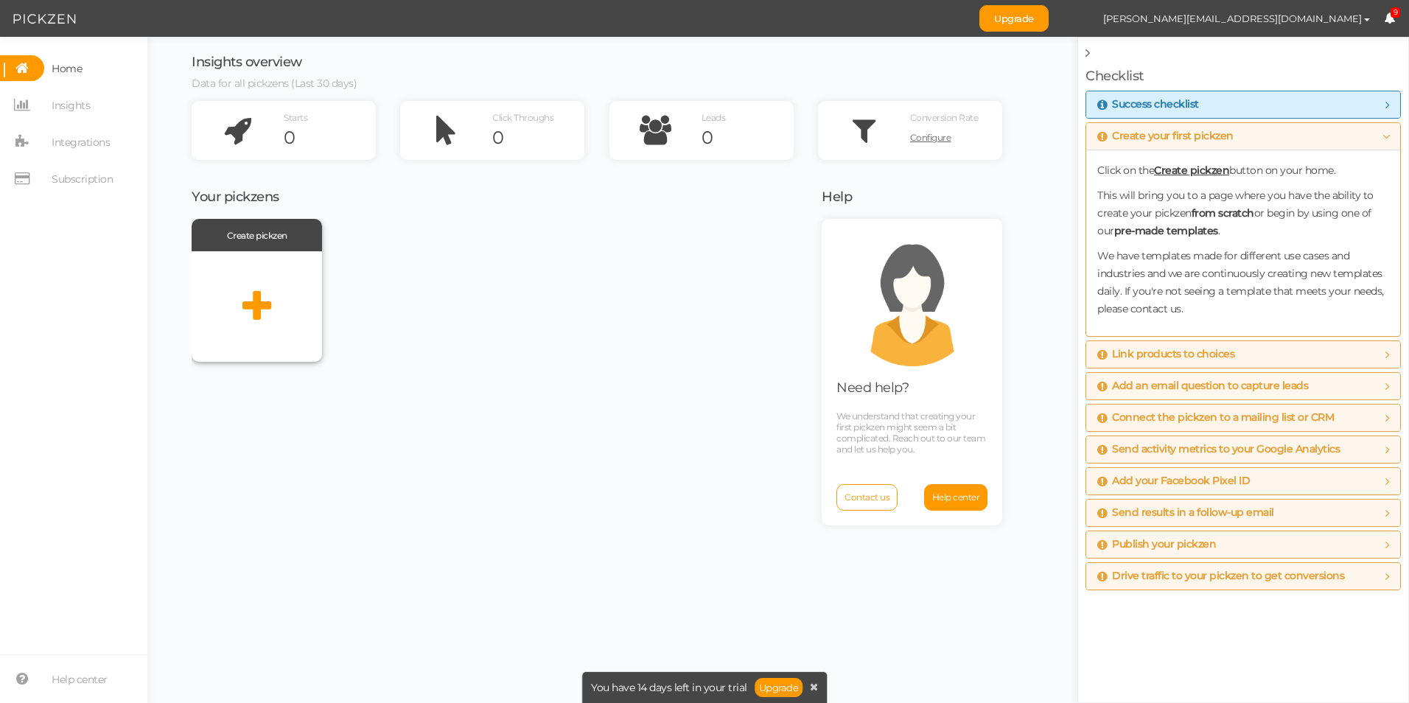
click at [274, 309] on div at bounding box center [257, 306] width 130 height 111
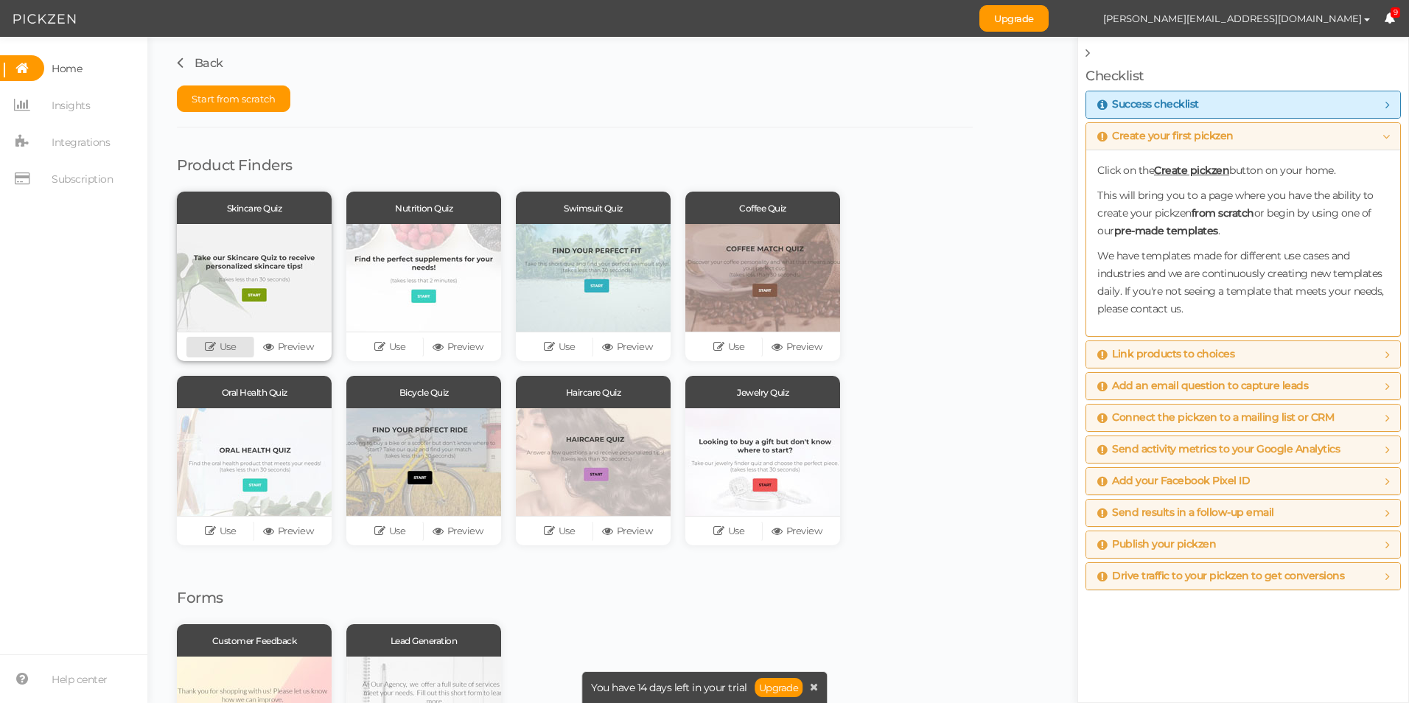
click at [226, 347] on link "Use" at bounding box center [220, 347] width 68 height 21
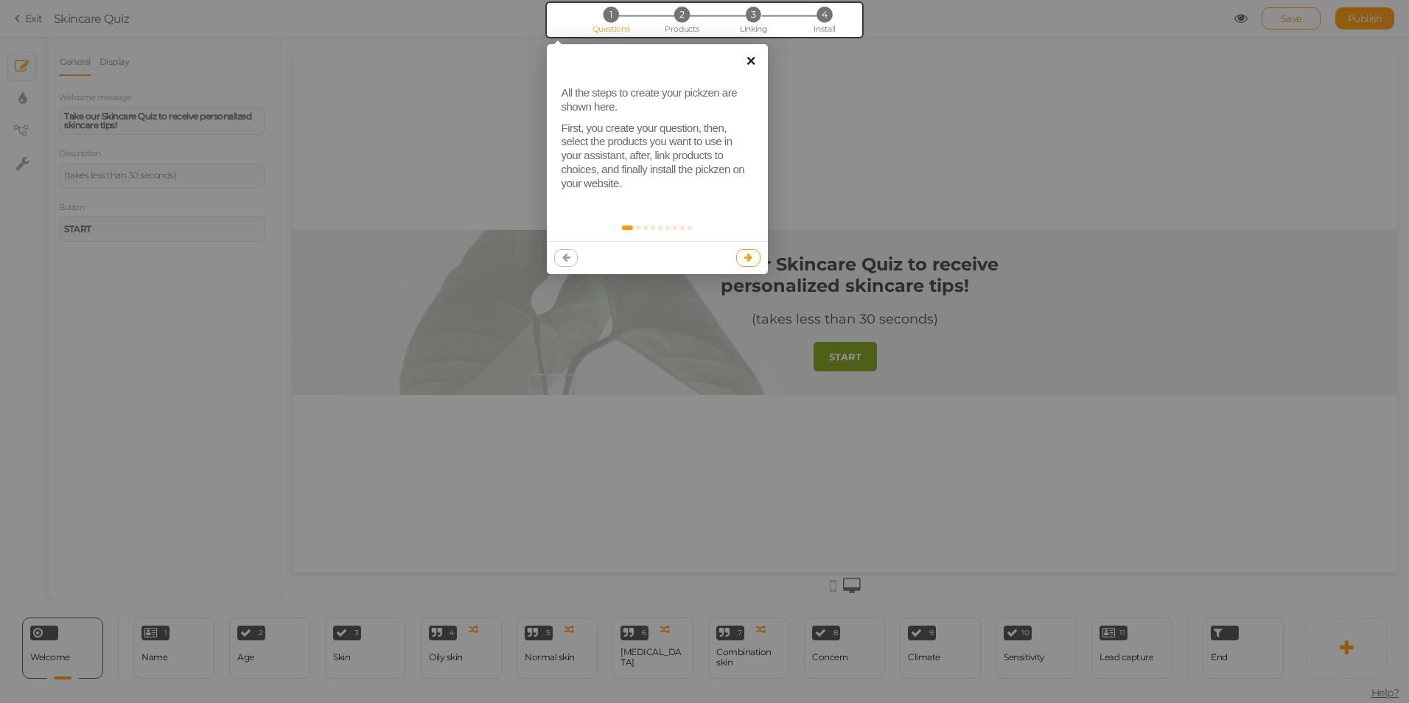
click at [752, 63] on link "×" at bounding box center [751, 60] width 33 height 33
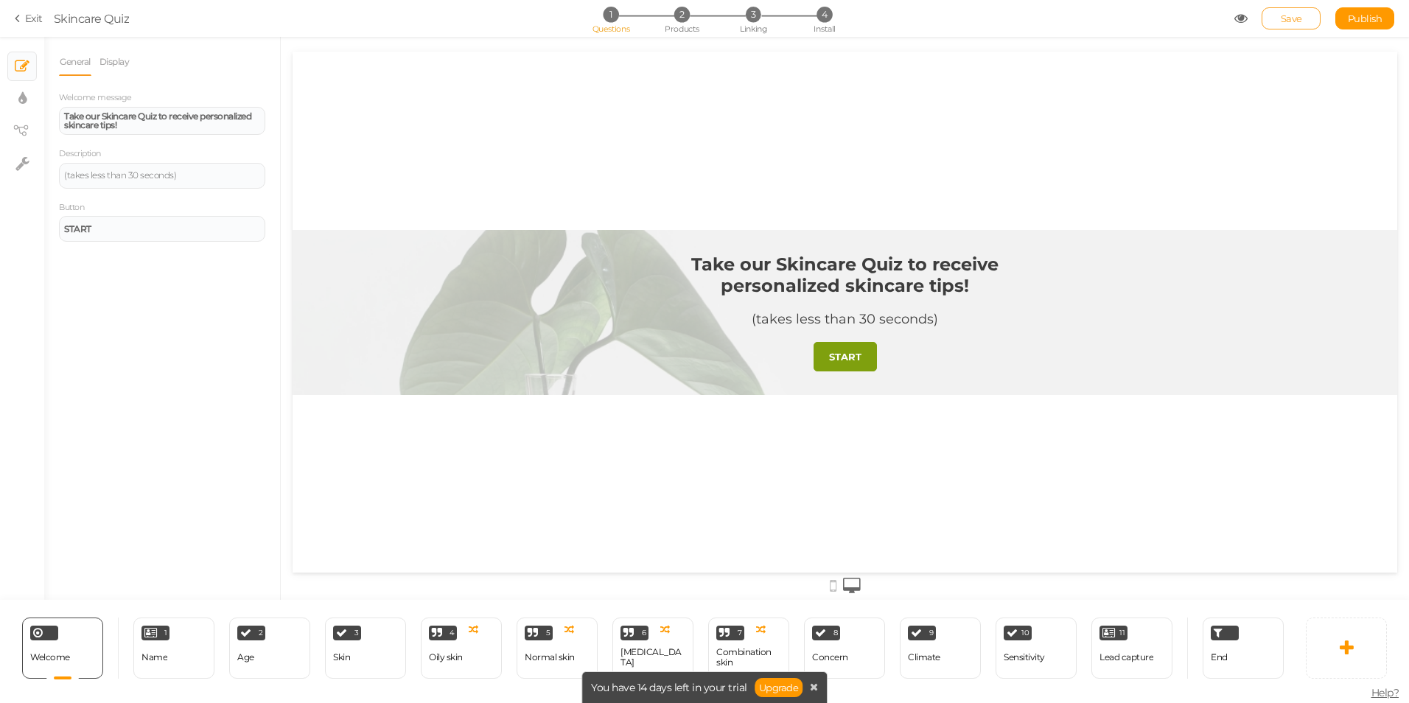
click at [1294, 15] on span "Save" at bounding box center [1291, 19] width 21 height 12
click at [20, 103] on icon at bounding box center [22, 98] width 8 height 15
select select "2"
select select "montserrat"
select select "fade"
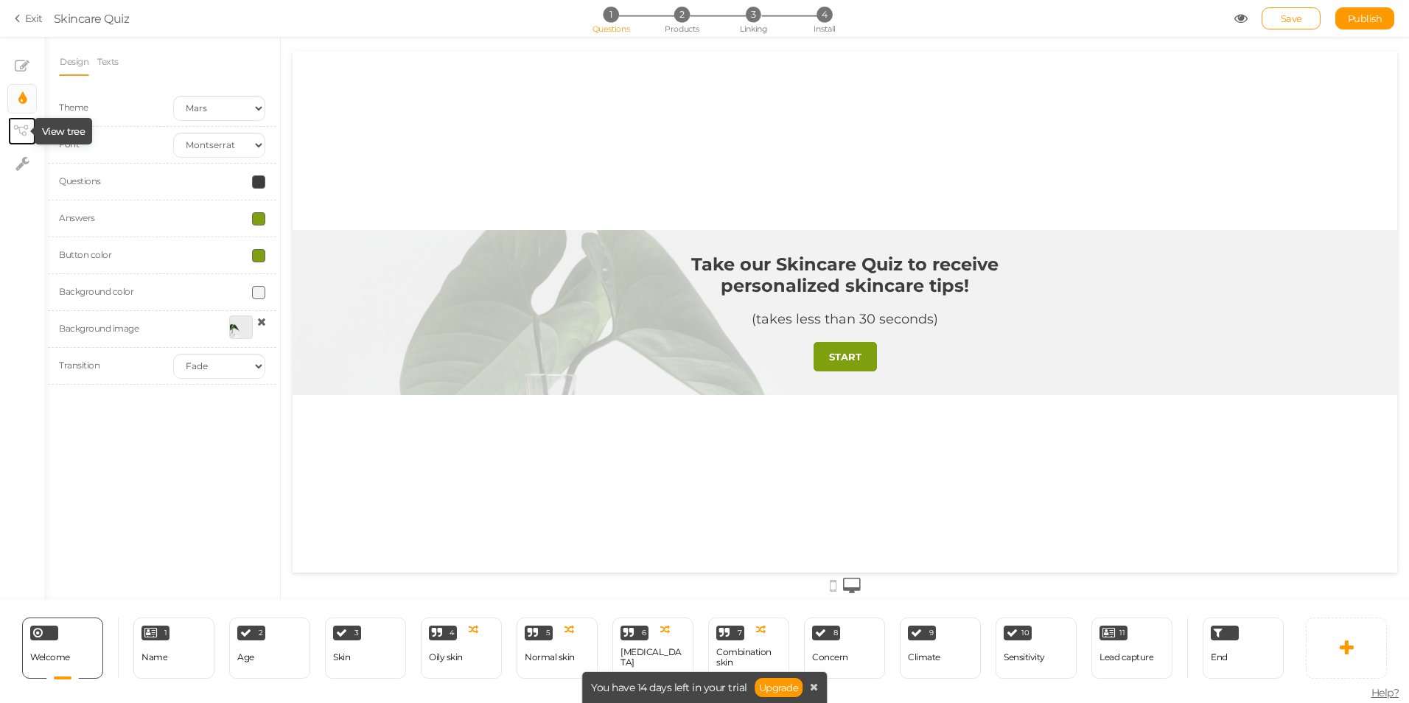
click at [15, 128] on icon at bounding box center [20, 130] width 15 height 11
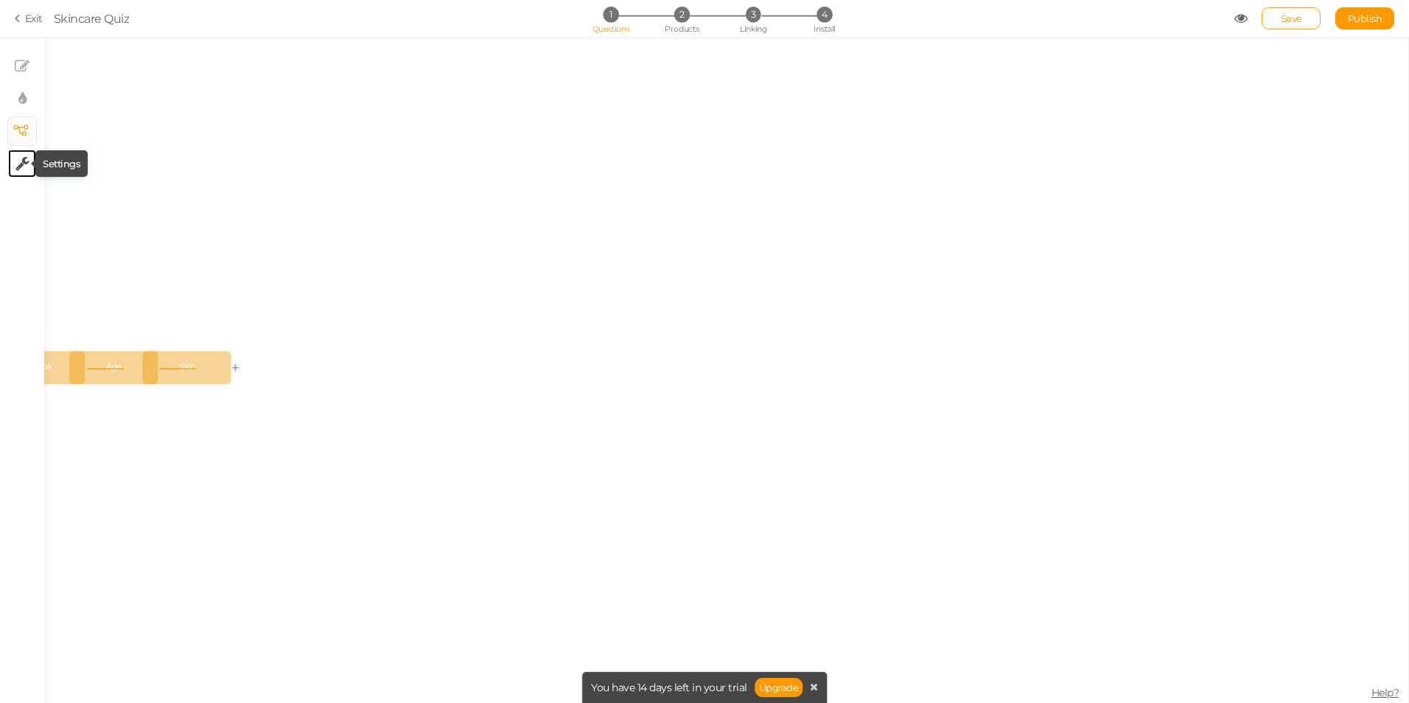
click at [21, 162] on icon at bounding box center [22, 163] width 14 height 15
select select "en"
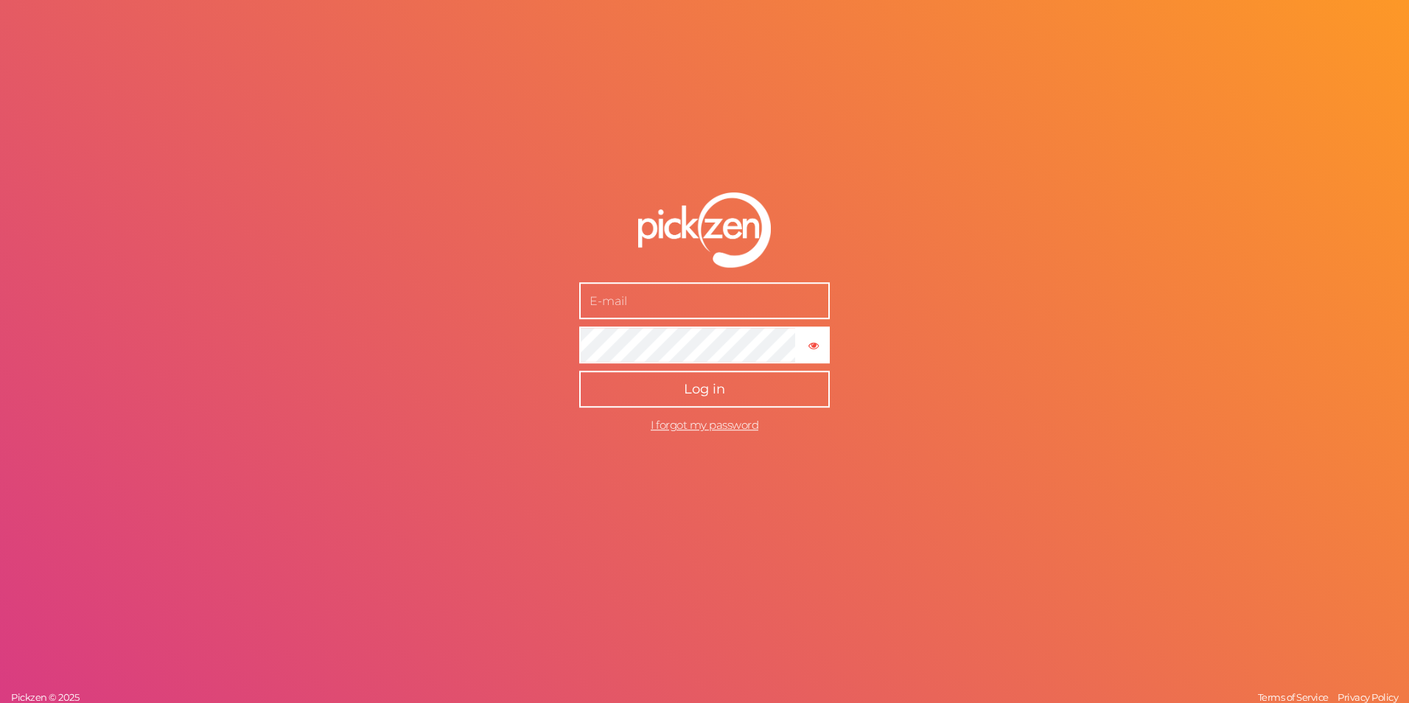
type input "lizzie@bramleyproducts.com"
click at [678, 382] on button "Log in" at bounding box center [704, 389] width 251 height 37
